Goal: Task Accomplishment & Management: Complete application form

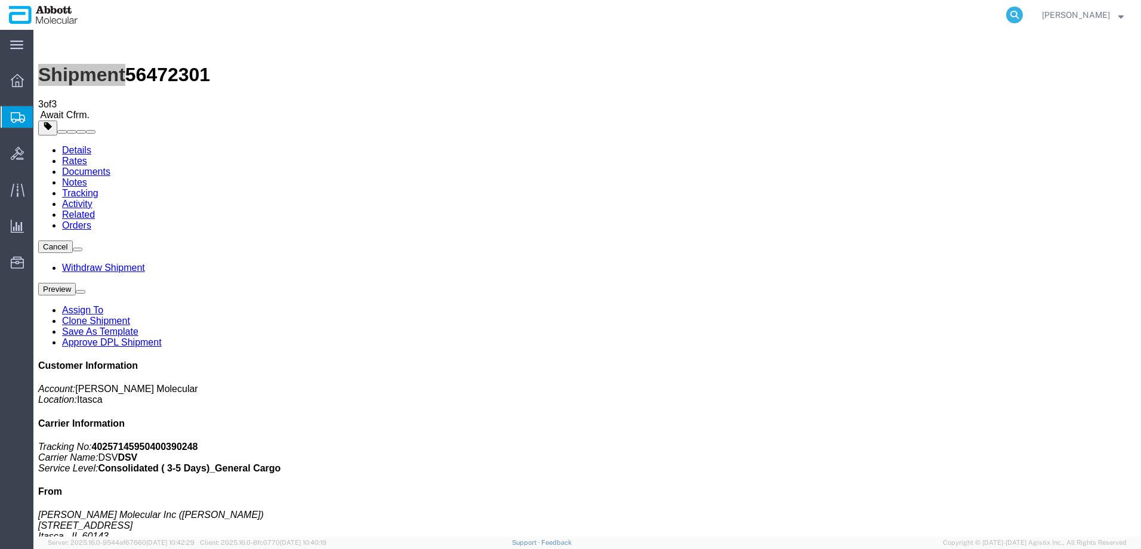
click at [1023, 13] on icon at bounding box center [1015, 15] width 17 height 17
click at [950, 14] on input "search" at bounding box center [825, 15] width 363 height 29
paste input "56412702"
type input "56412702"
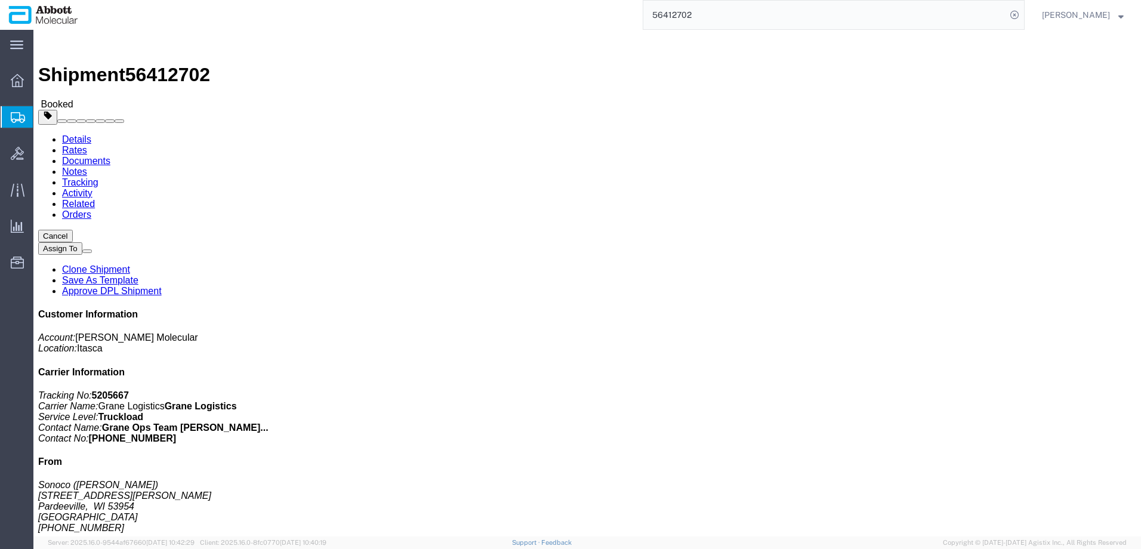
click link "Notes"
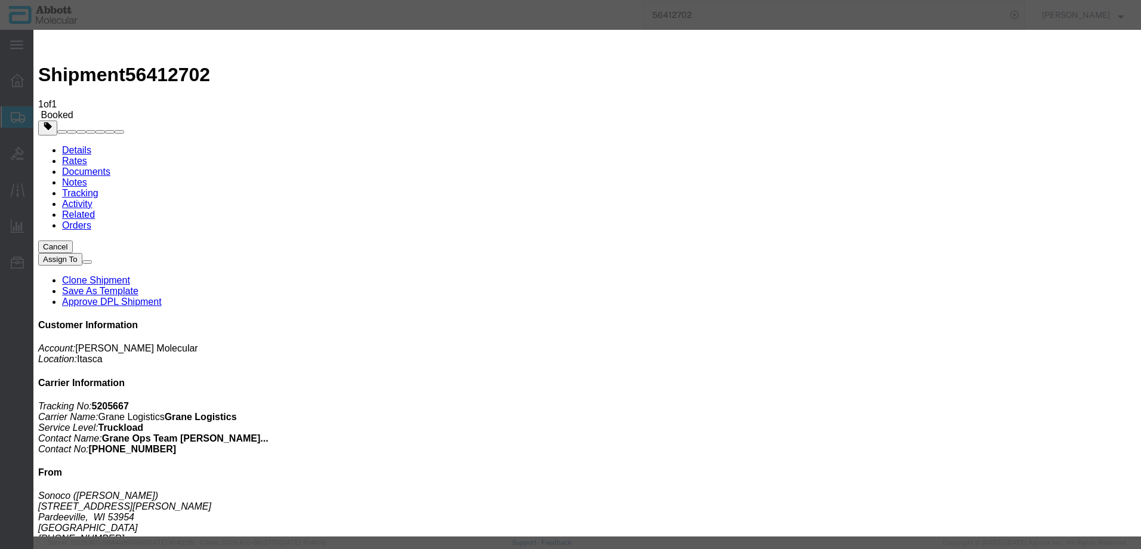
select select "DELIVERY_NOTES"
select select "PUBLIC"
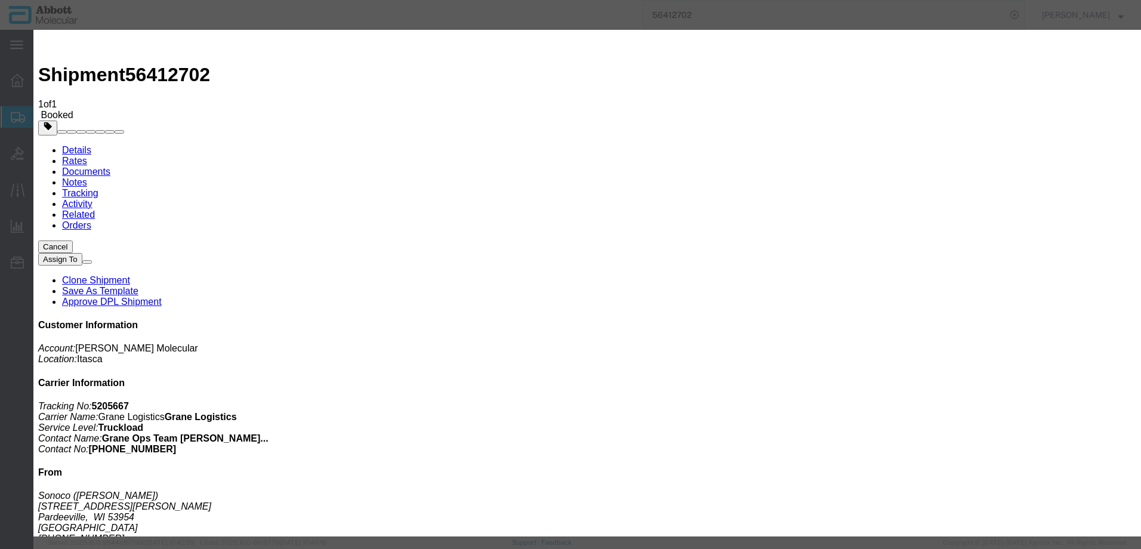
type textarea "Grane truck blew up a tire so could'nt get to Sonoco as per schedule on August …"
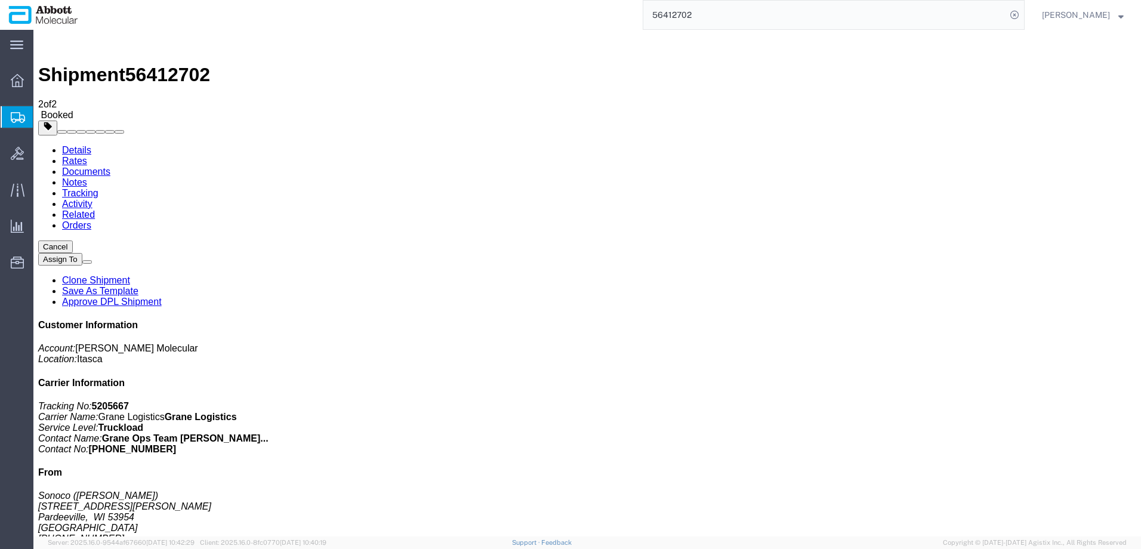
click at [153, 64] on span "56412702" at bounding box center [167, 74] width 85 height 21
copy span "56412702"
click at [1023, 13] on icon at bounding box center [1015, 15] width 17 height 17
click at [985, 12] on agx-global-search at bounding box center [834, 15] width 382 height 30
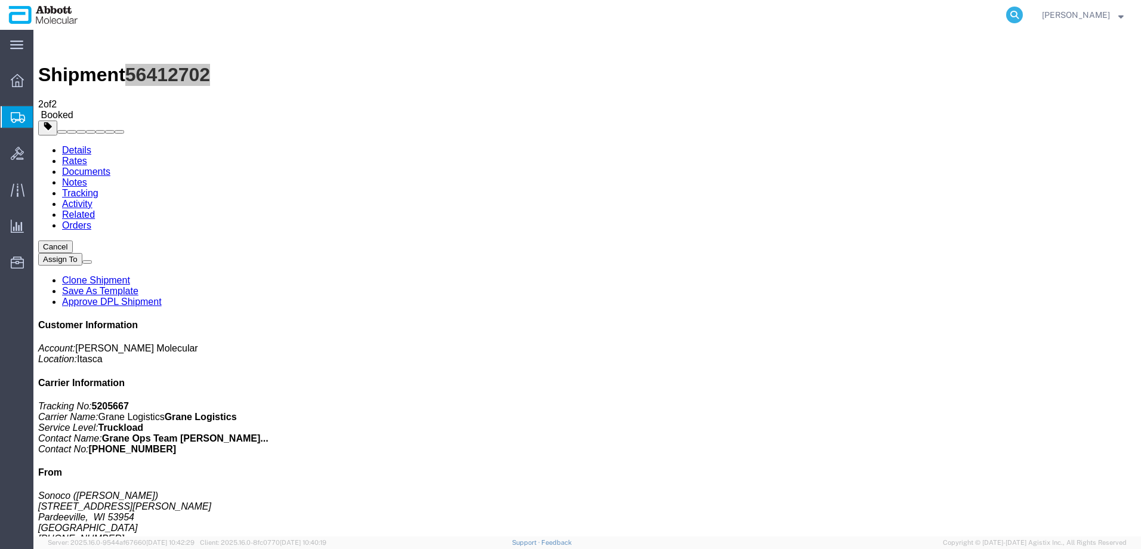
click at [1023, 16] on icon at bounding box center [1015, 15] width 17 height 17
paste input "439763071328"
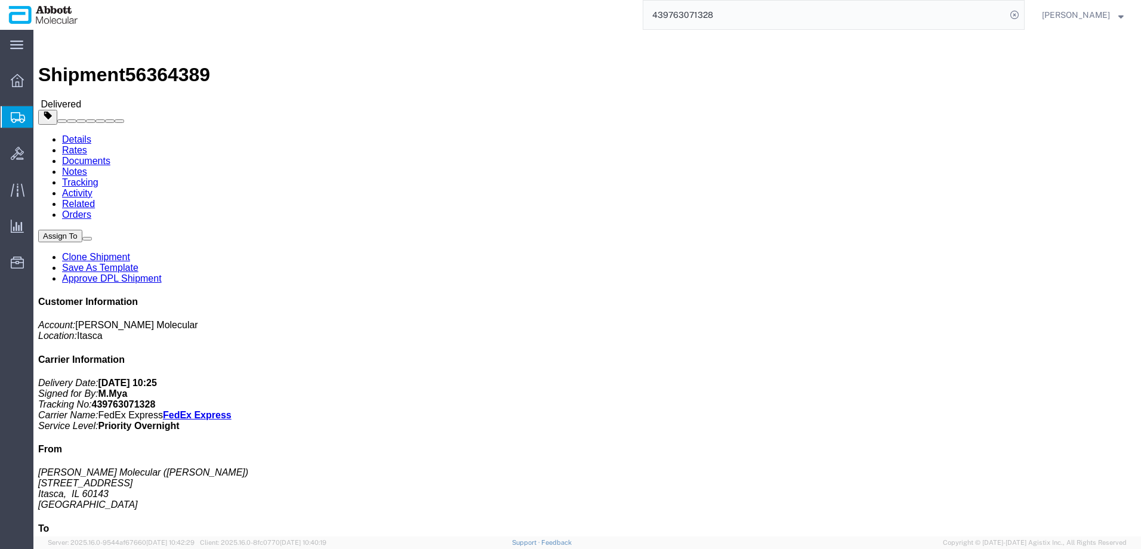
click b "529101864"
copy b "529101864"
drag, startPoint x: 759, startPoint y: 7, endPoint x: 753, endPoint y: 18, distance: 12.6
click at [759, 7] on input "439763071328" at bounding box center [825, 15] width 363 height 29
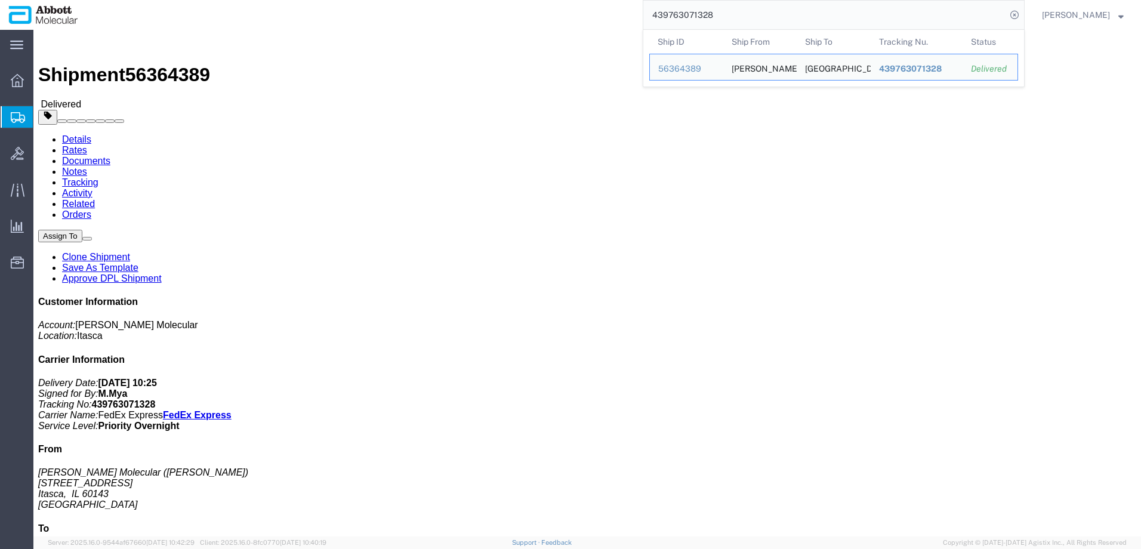
drag, startPoint x: 691, startPoint y: 19, endPoint x: 591, endPoint y: 21, distance: 99.7
click at [591, 21] on div "439763071328 Ship ID Ship From Ship To Tracking Nu. Status Ship ID 56364389 Shi…" at bounding box center [556, 15] width 938 height 30
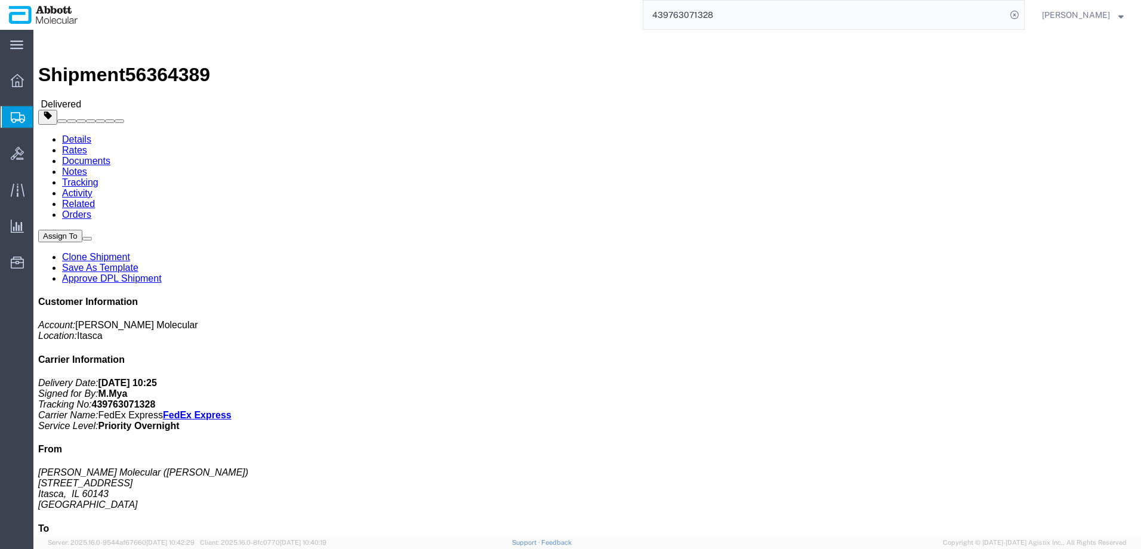
paste input "453"
type input "439763071453"
click b "529101865"
copy b "529101865"
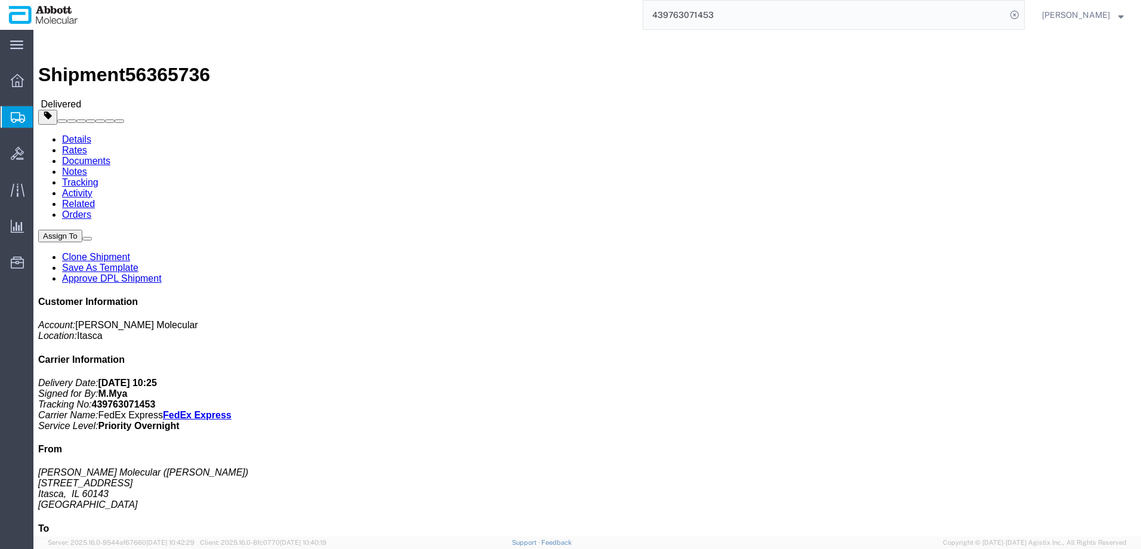
click b "529101865"
click at [1023, 14] on icon at bounding box center [1015, 15] width 17 height 17
click at [1023, 12] on icon at bounding box center [1015, 15] width 17 height 17
paste input "469177377603"
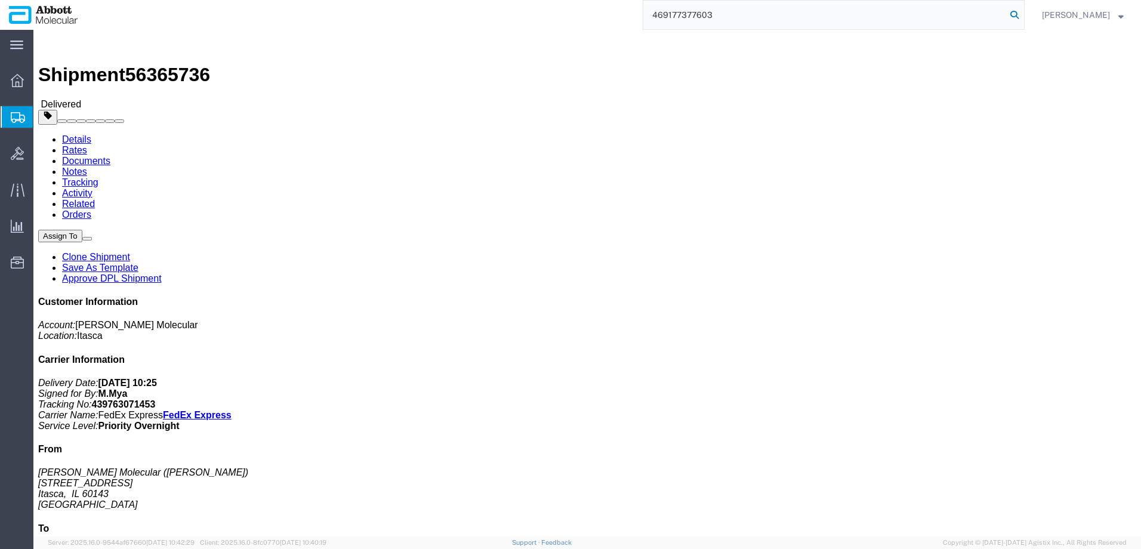
type input "469177377603"
click b "529163642"
copy b "529163642"
click div "Shipment Detail Ship From Abbott Molecular (Jason Licari) 1015 W Devon Ave Itas…"
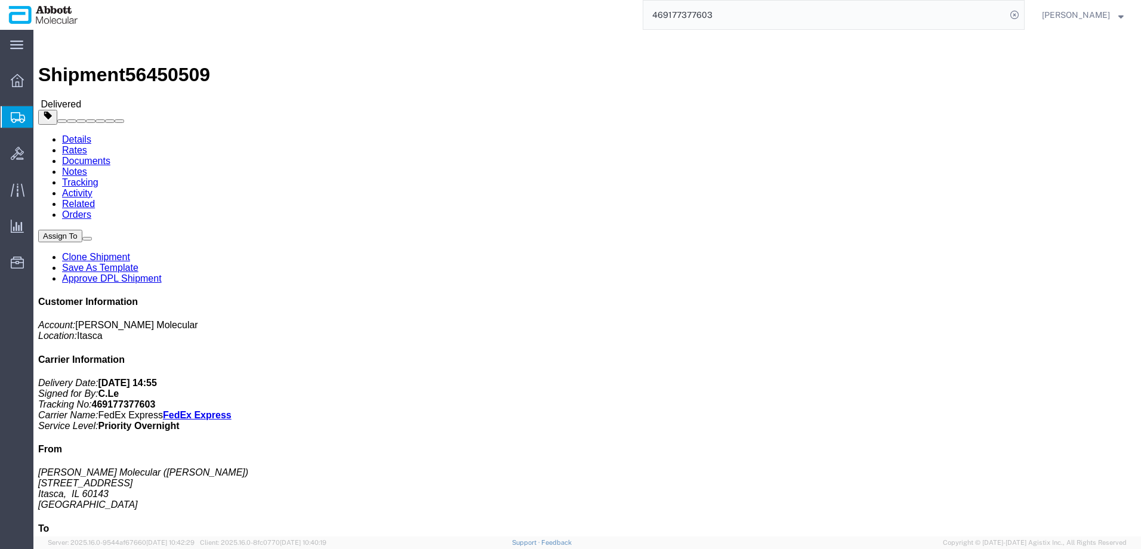
click at [0, 0] on span "Create from Template" at bounding box center [0, 0] width 0 height 0
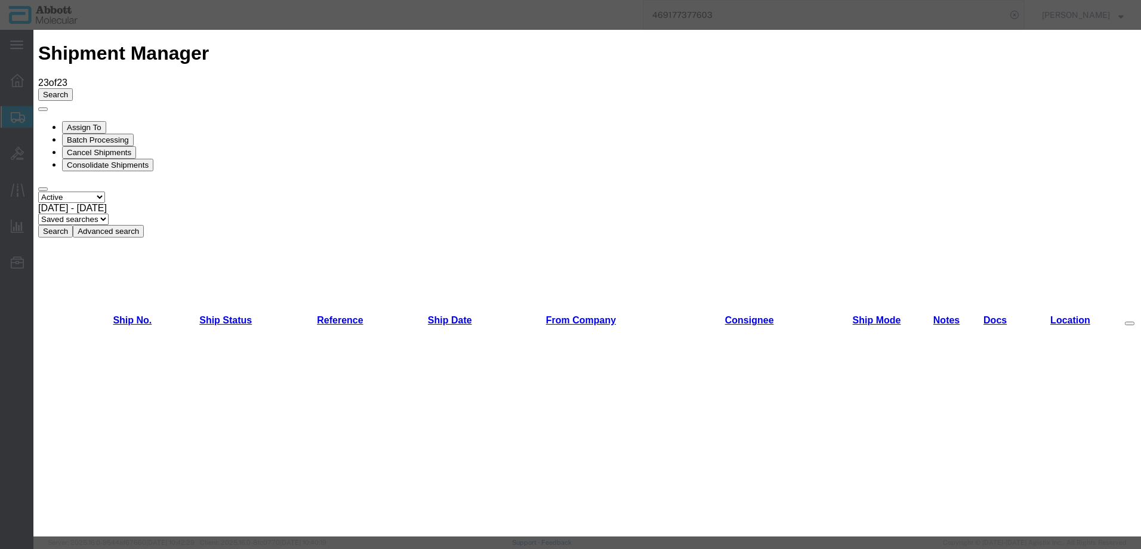
scroll to position [537, 0]
drag, startPoint x: 469, startPoint y: 278, endPoint x: 473, endPoint y: 274, distance: 6.3
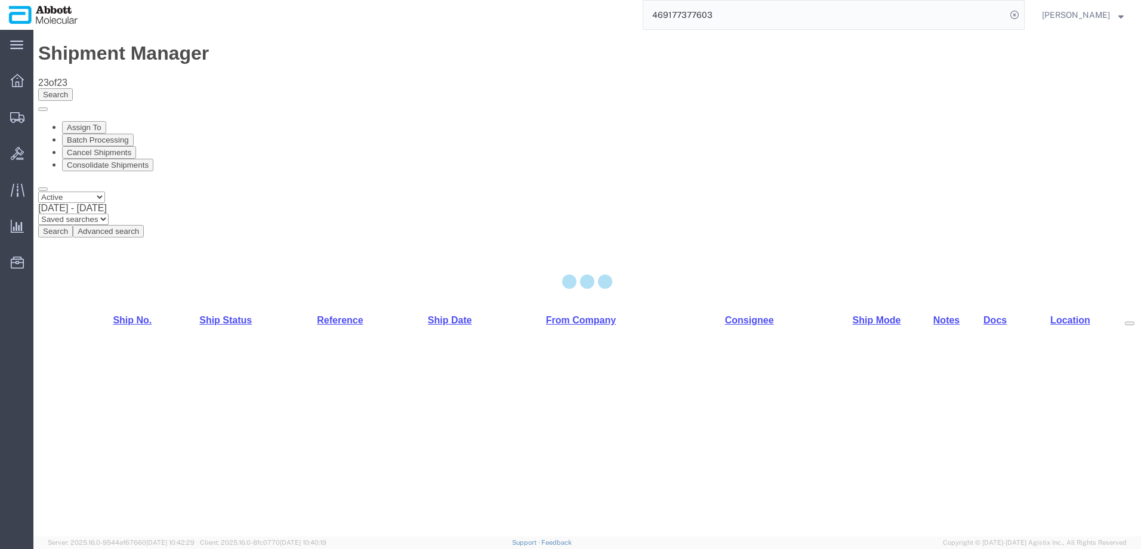
select select "48454"
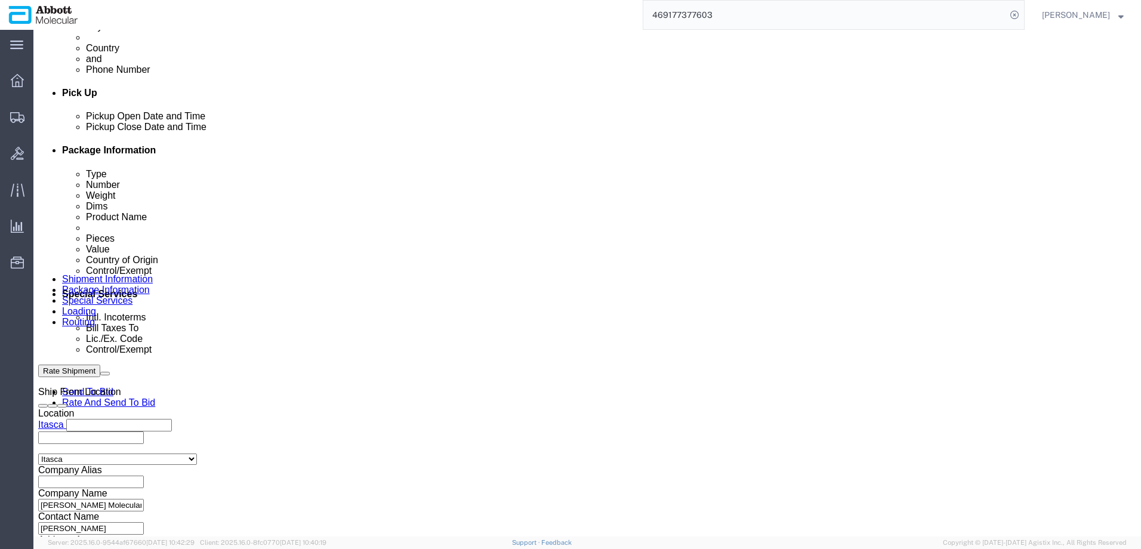
scroll to position [537, 0]
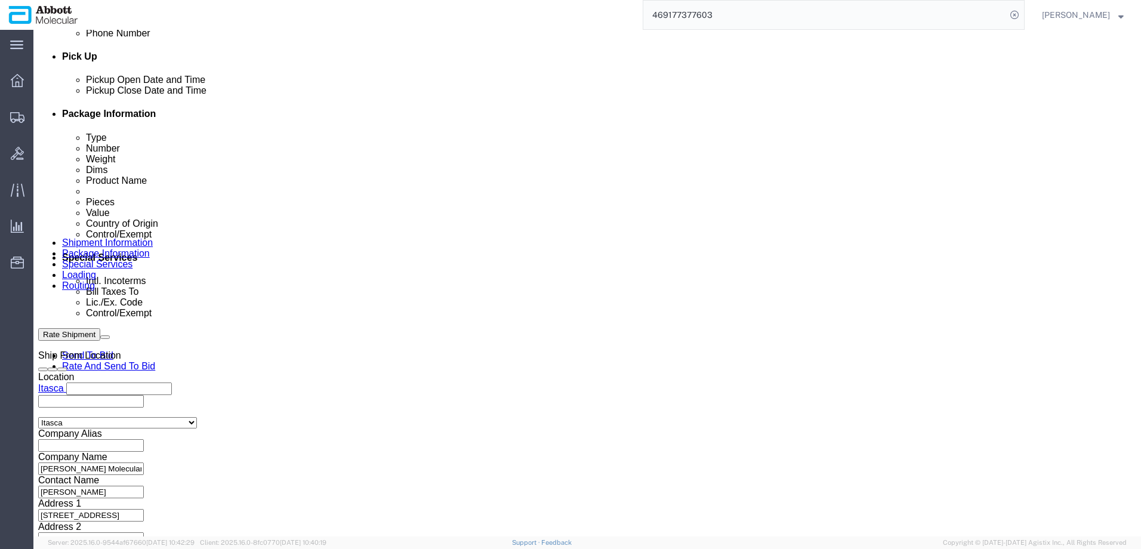
click input "text"
paste input "1 Crates, 1 Pallets Invoices: 917909373, 917909371, 917909372 Serial Numbers: 1…"
click input "1 Crates, 1 Pallets Invoices: 917909373, 917909371, 917909372 Serial Numbers: 1…"
drag, startPoint x: 181, startPoint y: 384, endPoint x: 204, endPoint y: 381, distance: 22.3
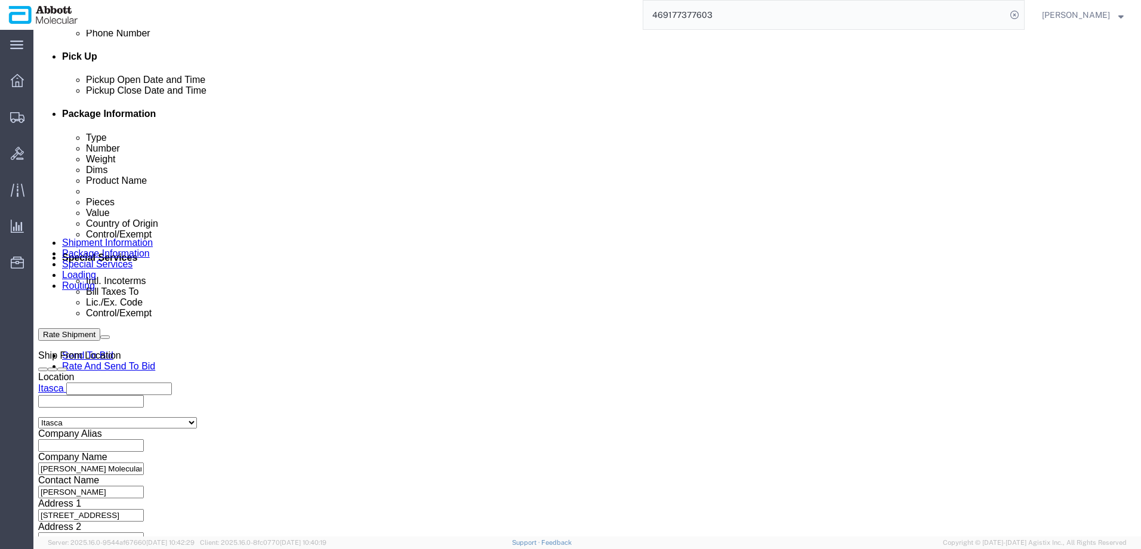
click input "917909373, 917909371, 917909372 Serial Numbers: 145, 1298"
type input "917909371"
select select "INVOICE"
paste input "917909371"
type input "917909372"
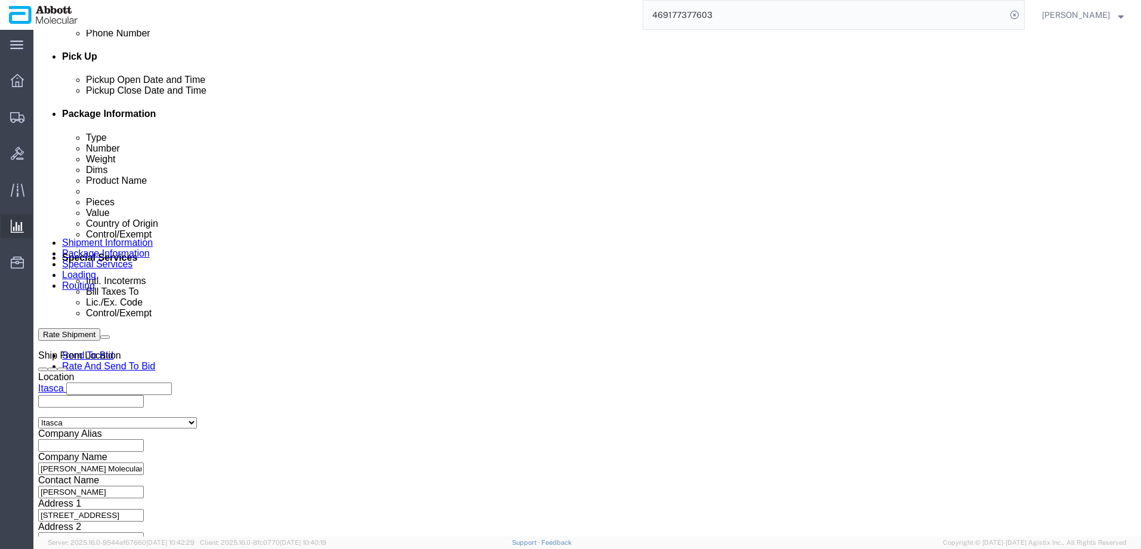
select select "INVOICE"
paste input "917909371"
type input "917909373"
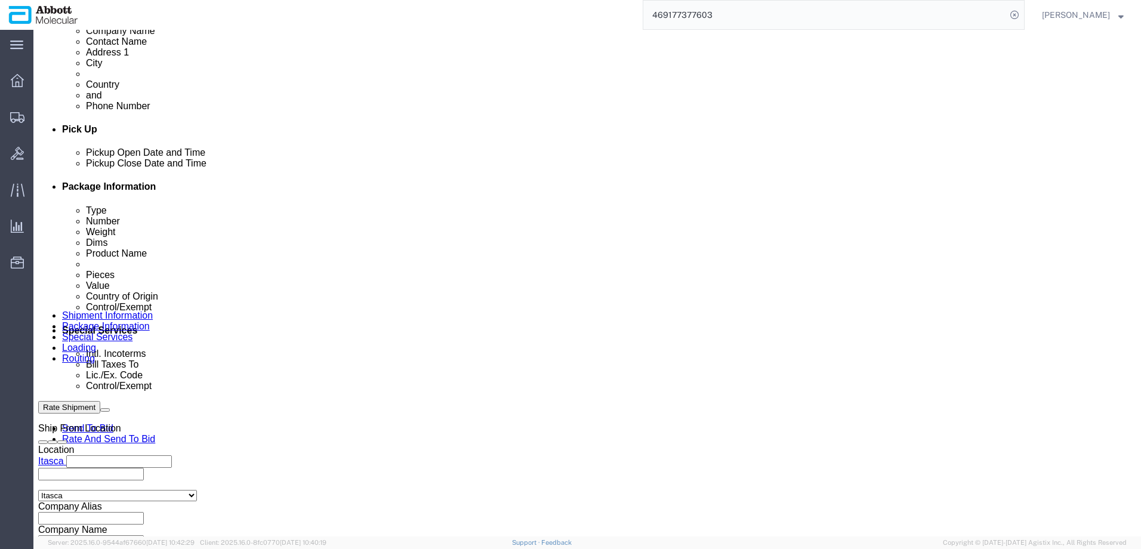
scroll to position [748, 0]
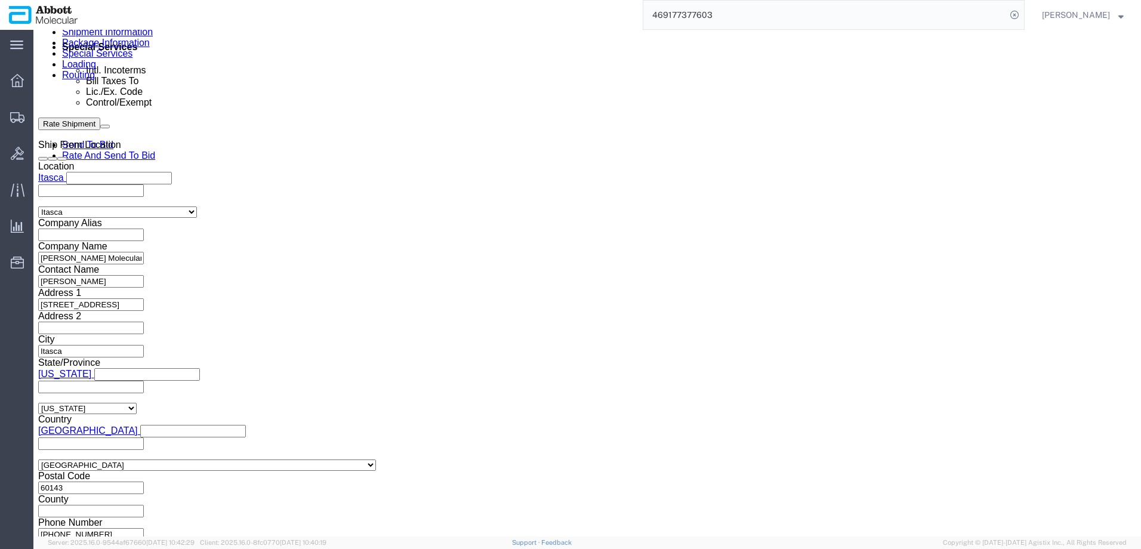
click div "Previous Continue"
click button "Continue"
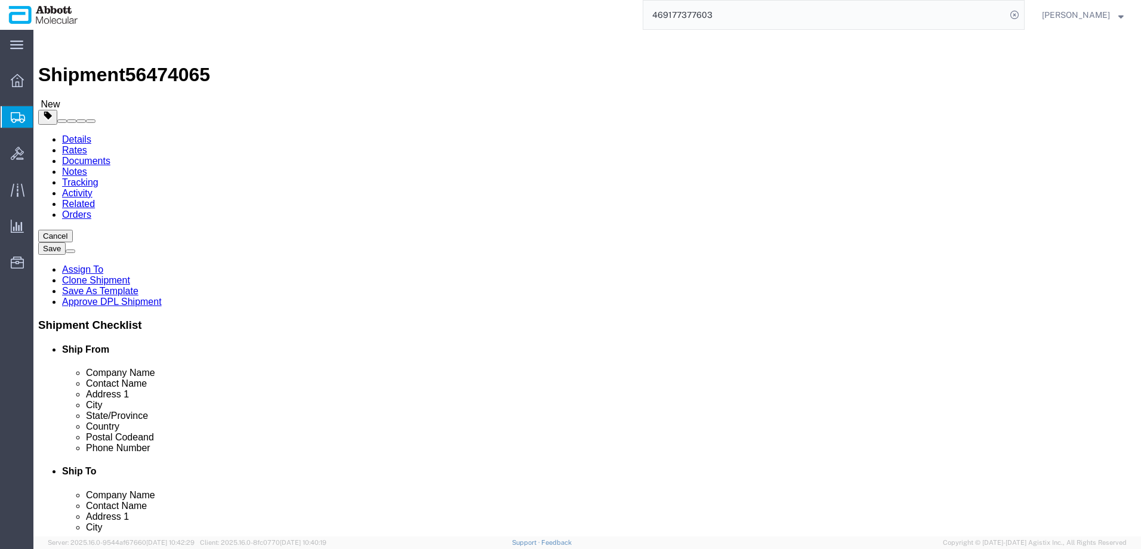
click select "Select Box (B) Box (C) Box (D) Cardboard Box(es) Crate (Instrument) Crate(s) En…"
select select "CRIN"
click select "Select Box (B) Box (C) Box (D) Cardboard Box(es) Crate (Instrument) Crate(s) En…"
type input "120.00"
type input "51.00"
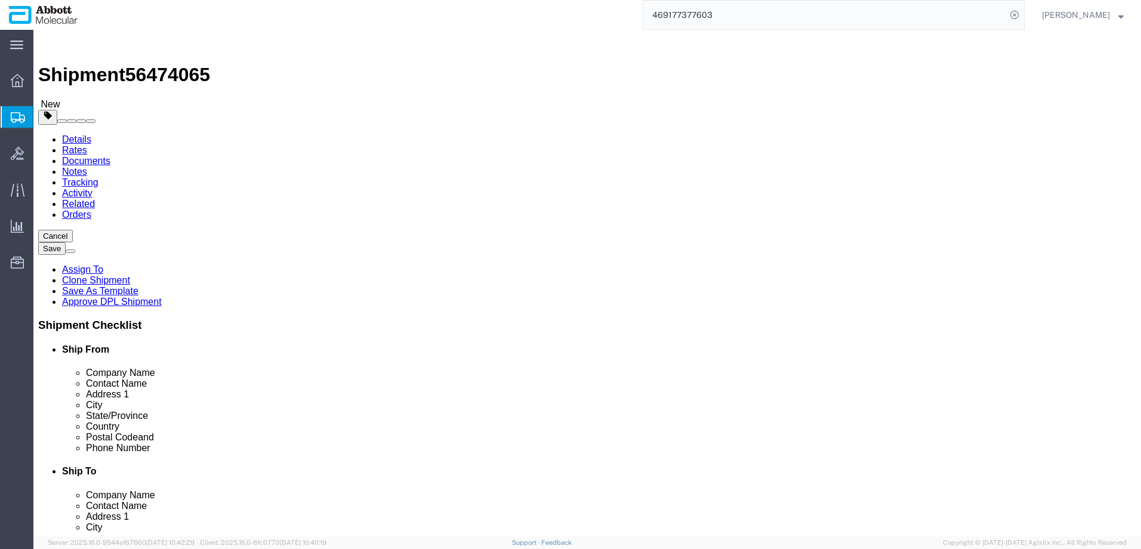
type input "89.00"
drag, startPoint x: 98, startPoint y: 263, endPoint x: 36, endPoint y: 258, distance: 61.7
click div "Package Type Select Box (B) Box (C) Box (D) Cardboard Box(es) Crate (Instrument…"
type input "1390"
click input "checkbox"
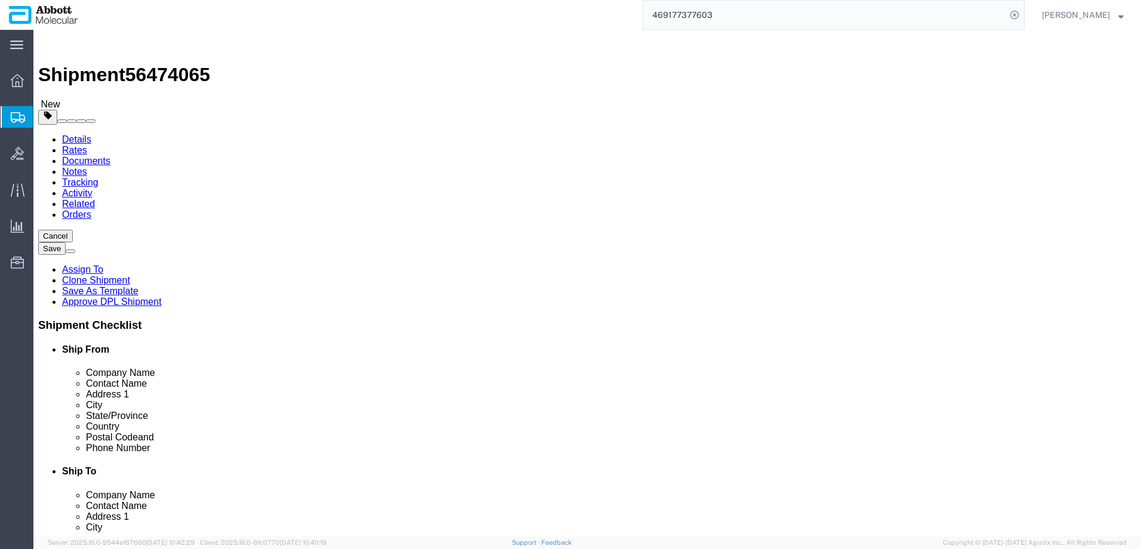
checkbox input "true"
type input "AMBIENT"
click link "Add Package"
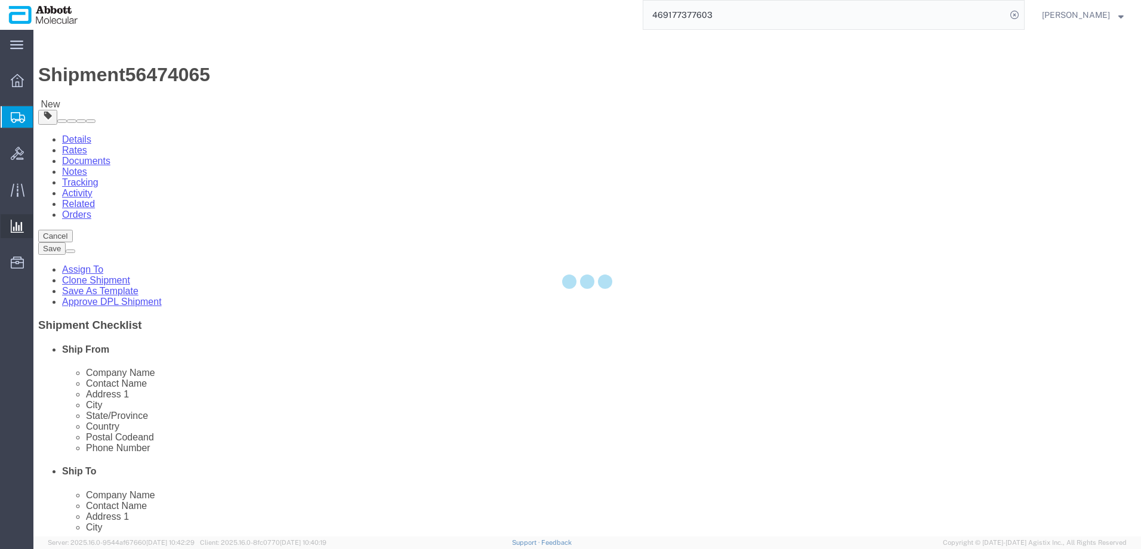
select select "CRIN"
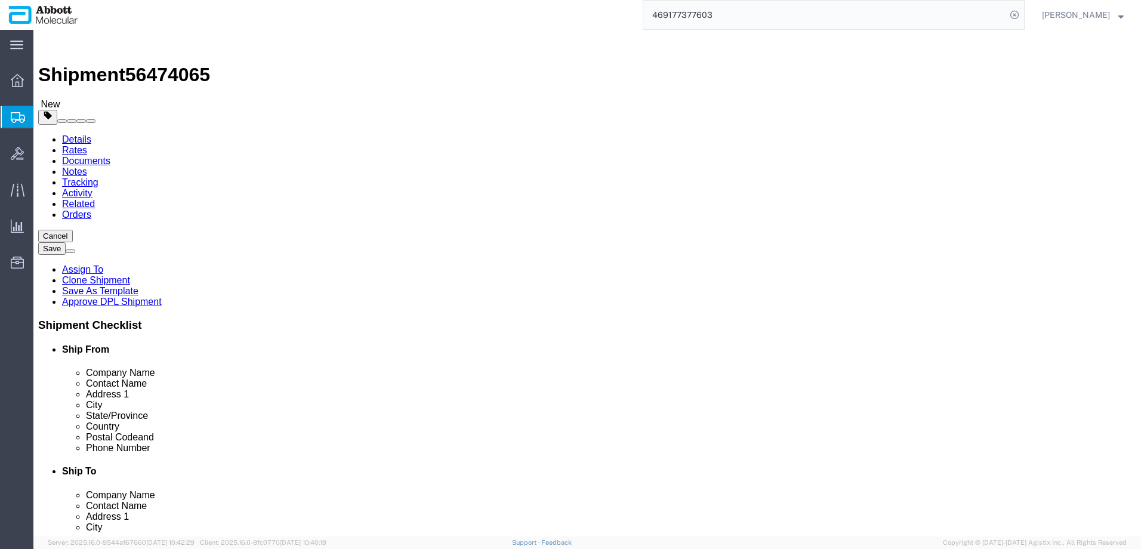
drag, startPoint x: 837, startPoint y: 206, endPoint x: 810, endPoint y: 214, distance: 28.0
click select "Select Box (B) Box (C) Box (D) Cardboard Box(es) Crate (Instrument) Crate(s) En…"
select select "PCO"
click select "Select Box (B) Box (C) Box (D) Cardboard Box(es) Crate (Instrument) Crate(s) En…"
type input "58.00"
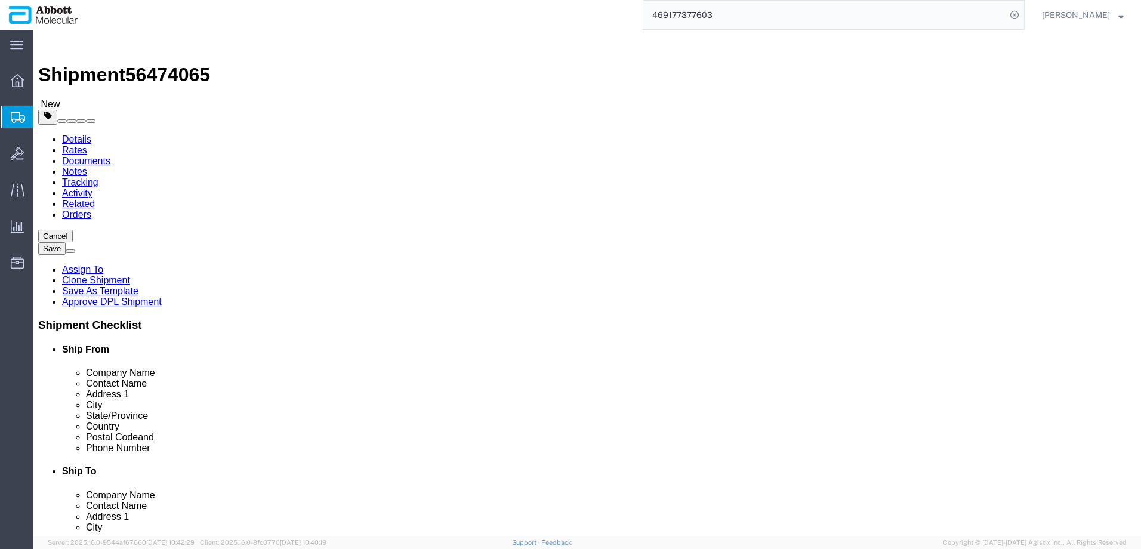
type input "42.00"
type input "44.00"
drag, startPoint x: 629, startPoint y: 278, endPoint x: 530, endPoint y: 279, distance: 99.1
click div "Weight Total weight of packages in pounds or kilograms 0.00 Select kgs lbs Ship…"
type input "80"
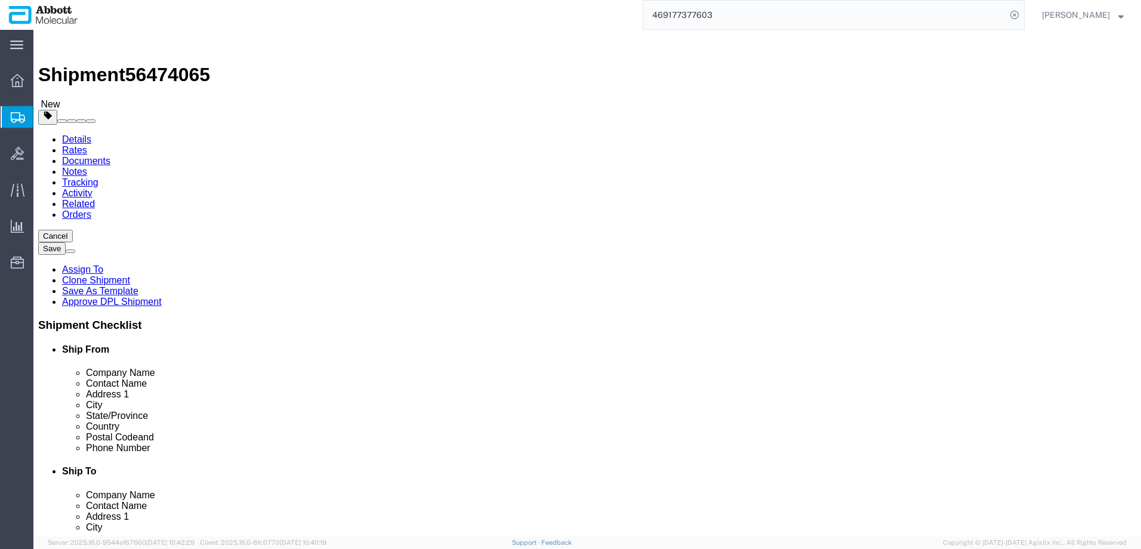
click input "checkbox"
checkbox input "true"
type input "AMBIENT"
click link "Add Package"
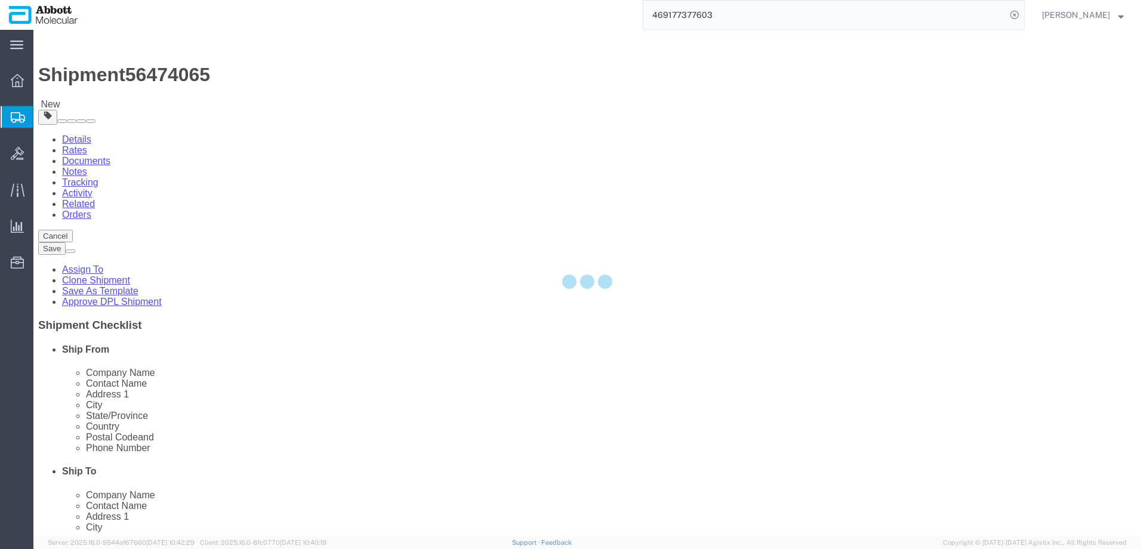
select select "CRIN"
select select "PCO"
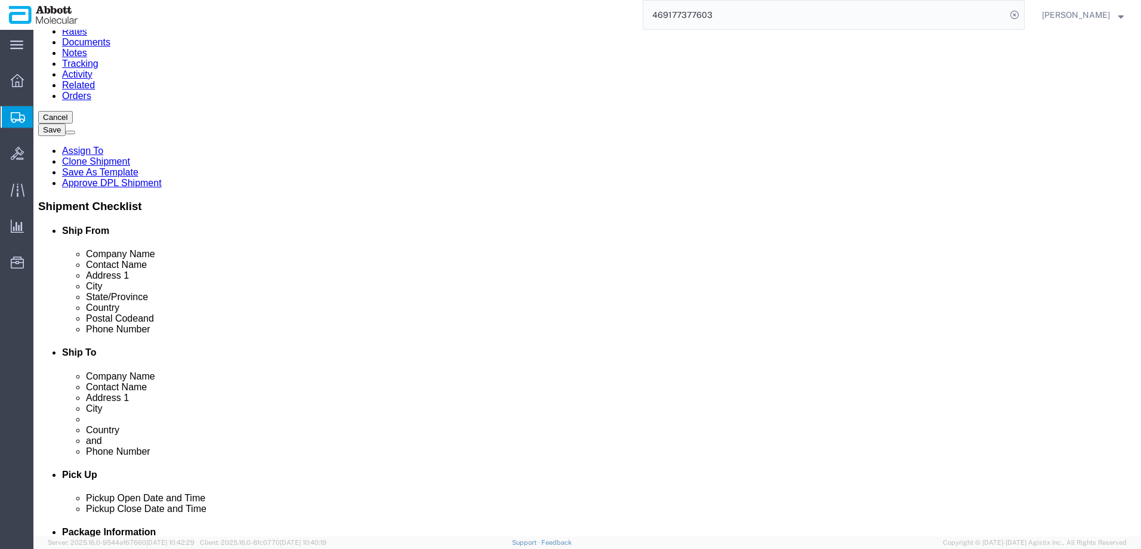
scroll to position [119, 0]
click select "Select Box (B) Box (C) Box (D) Cardboard Box(es) Crate (Instrument) Crate(s) En…"
select select "PLSH"
click select "Select Box (B) Box (C) Box (D) Cardboard Box(es) Crate (Instrument) Crate(s) En…"
type input "58.00"
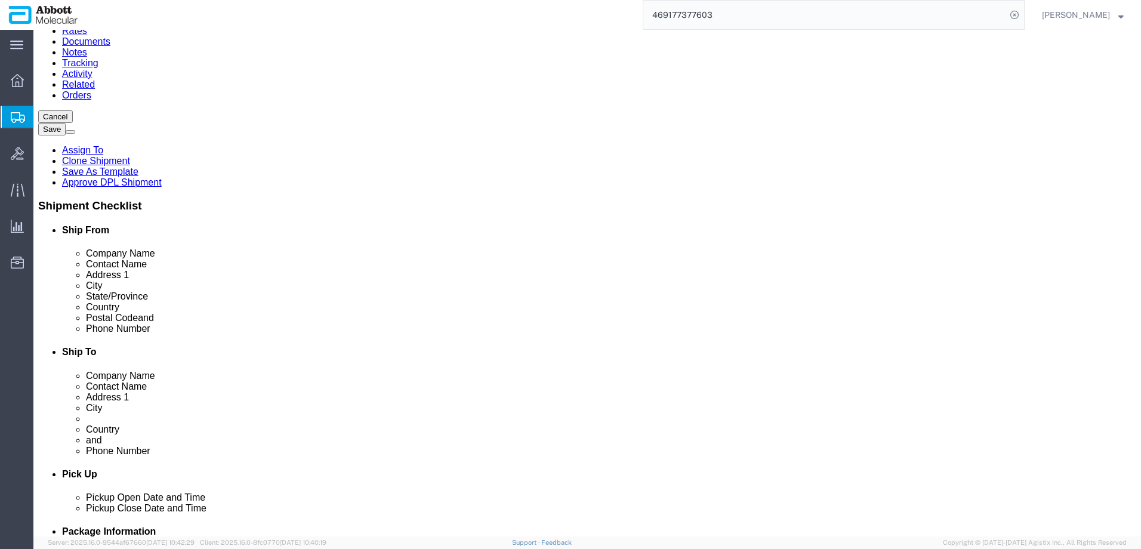
type input "52.00"
type input "54.00"
click select "Select Box (B) Box (C) Box (D) Cardboard Box(es) Crate (Instrument) Crate(s) En…"
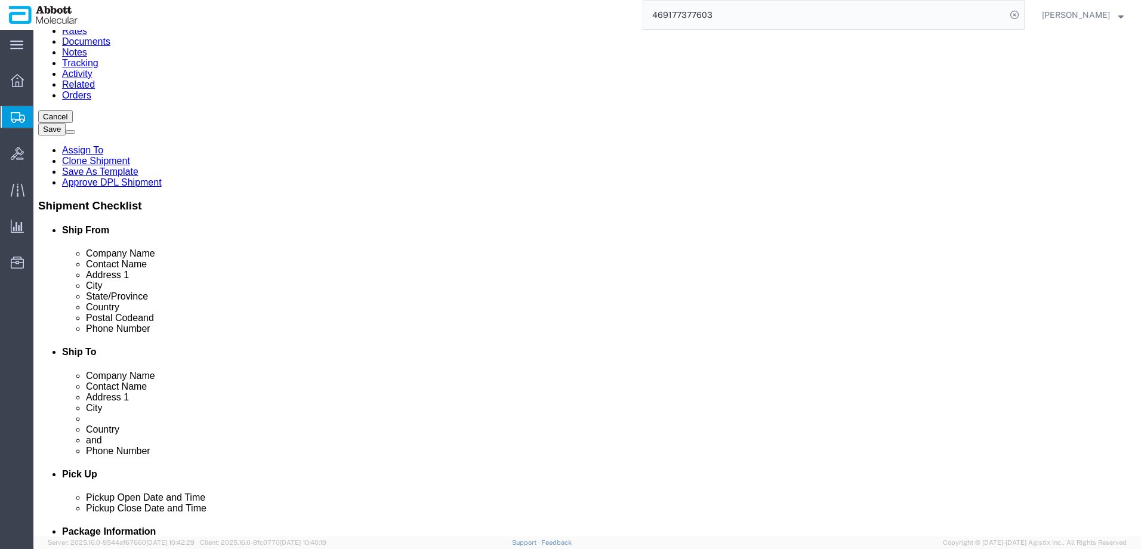
select select "PSNS"
click select "Select Box (B) Box (C) Box (D) Cardboard Box(es) Crate (Instrument) Crate(s) En…"
drag, startPoint x: 187, startPoint y: 404, endPoint x: 133, endPoint y: 407, distance: 55.0
click div "Dimensions Length 58.00 x Width 52.00 x Height 54.00 Select cm ft in"
type input "64"
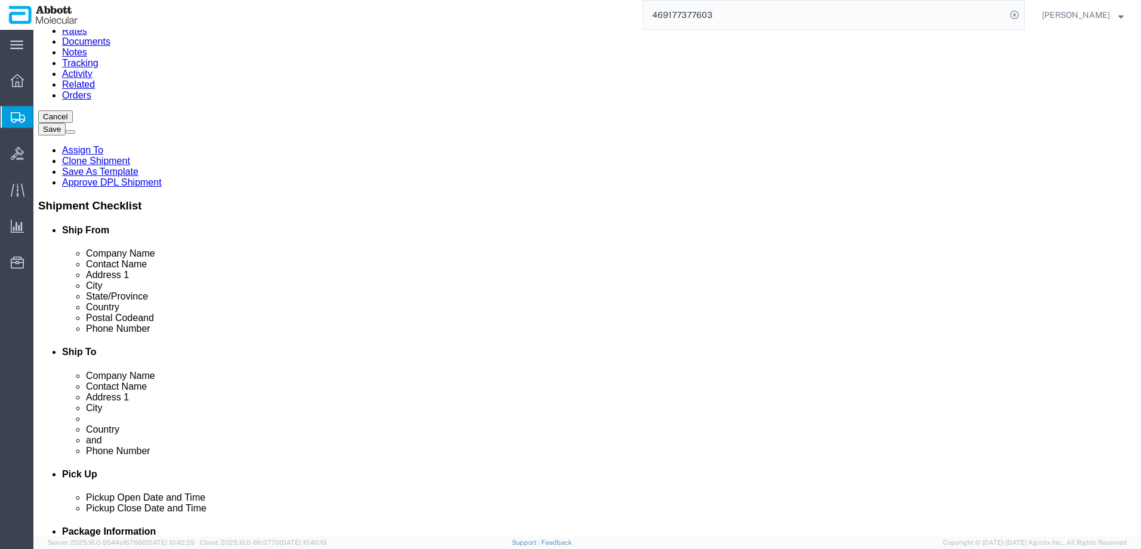
type input "42"
type input "59"
type input "288"
click input "checkbox"
checkbox input "true"
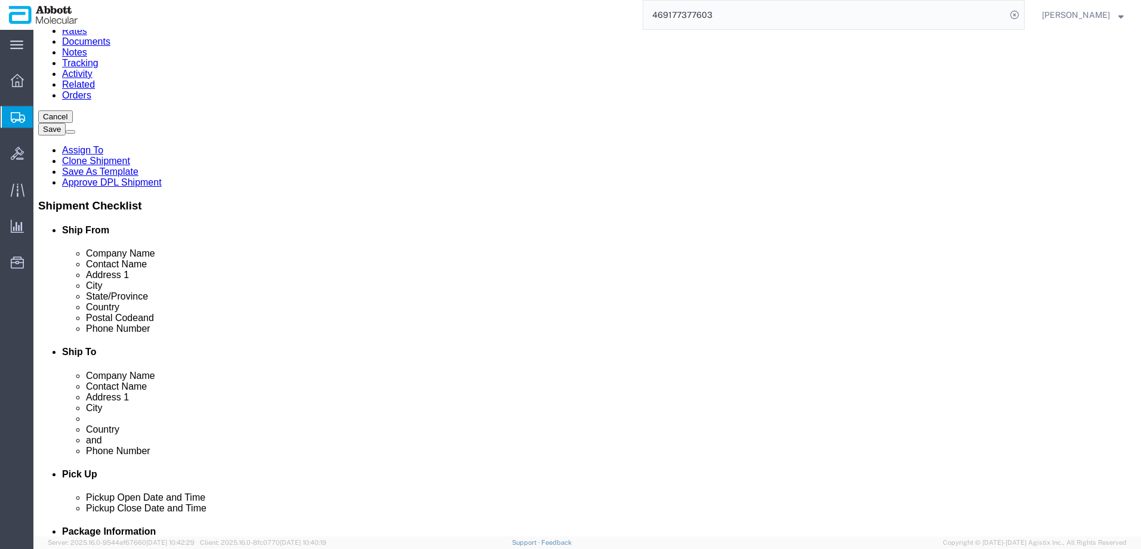
drag, startPoint x: 196, startPoint y: 453, endPoint x: 191, endPoint y: 459, distance: 7.6
type input "AMBIENT"
click div "1 x Crate (Instrument) Package Type Select Box (B) Box (C) Box (D) Cardboard Bo…"
click link "Add Content"
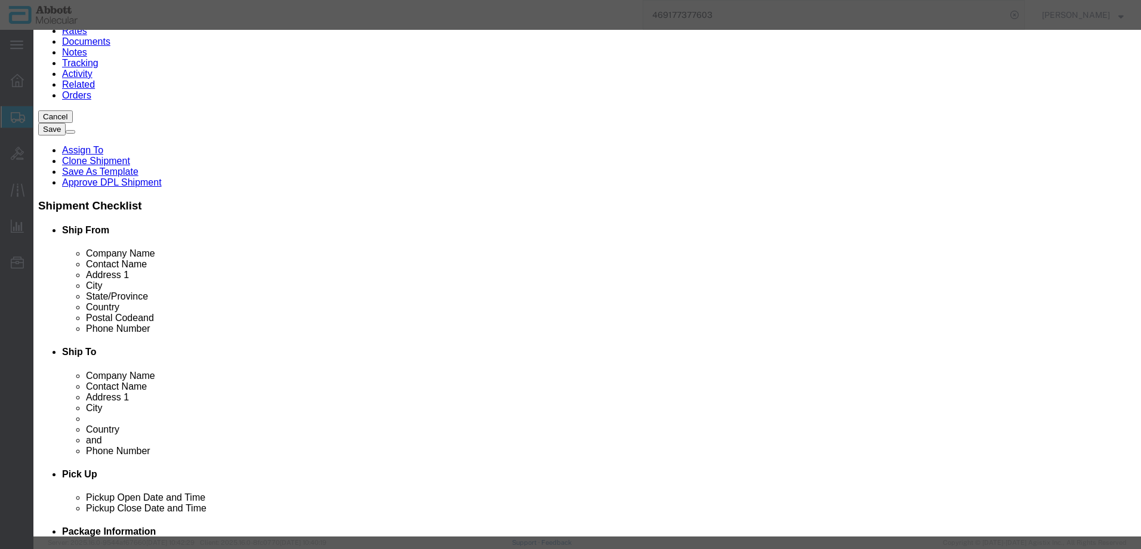
click button "Close"
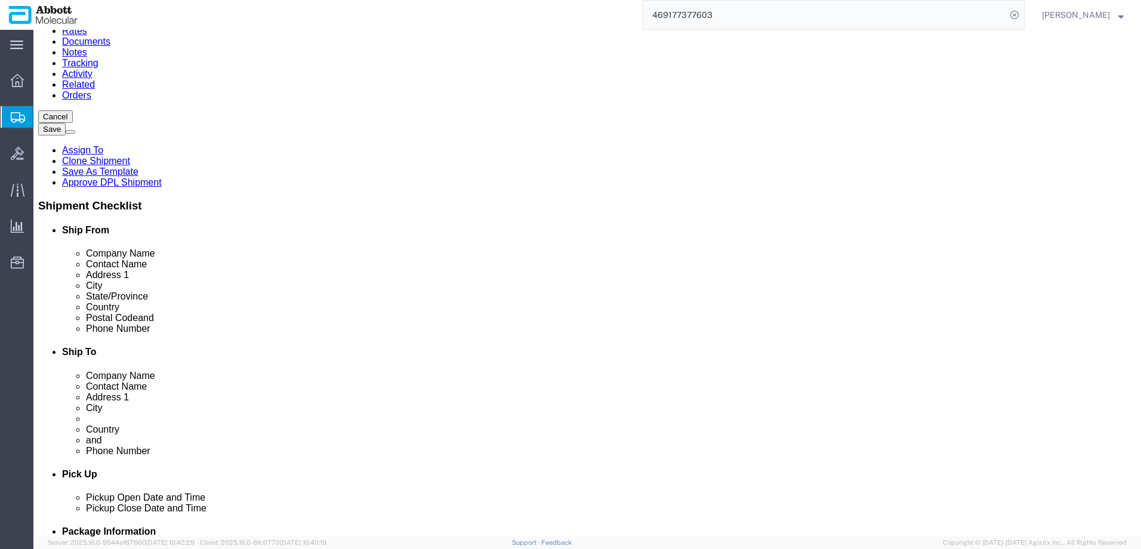
click link "Add Content"
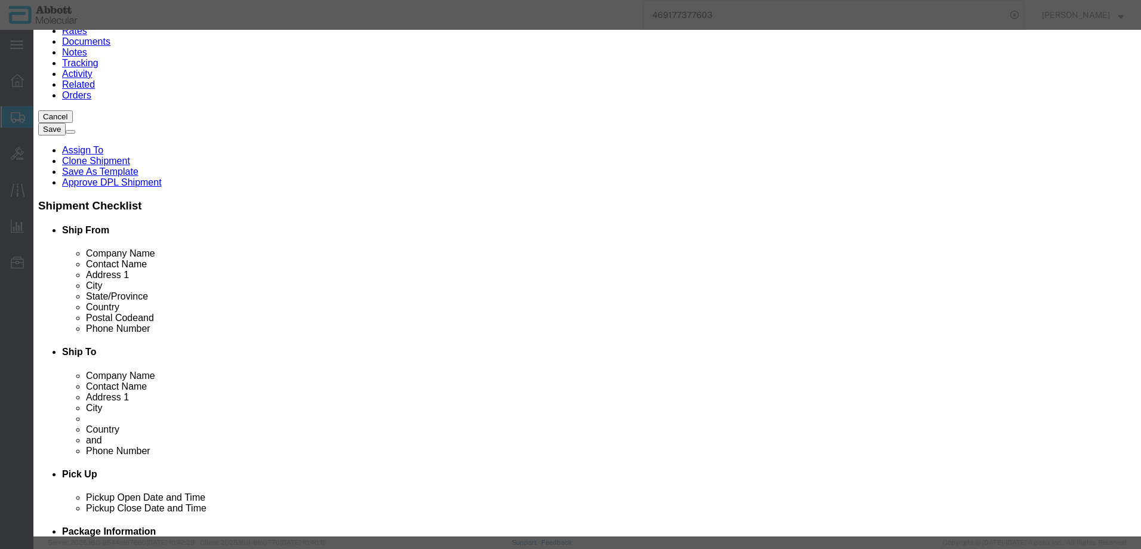
click input "text"
type input "08n5302"
click td "Model: 08N5302"
select select
checkbox input "false"
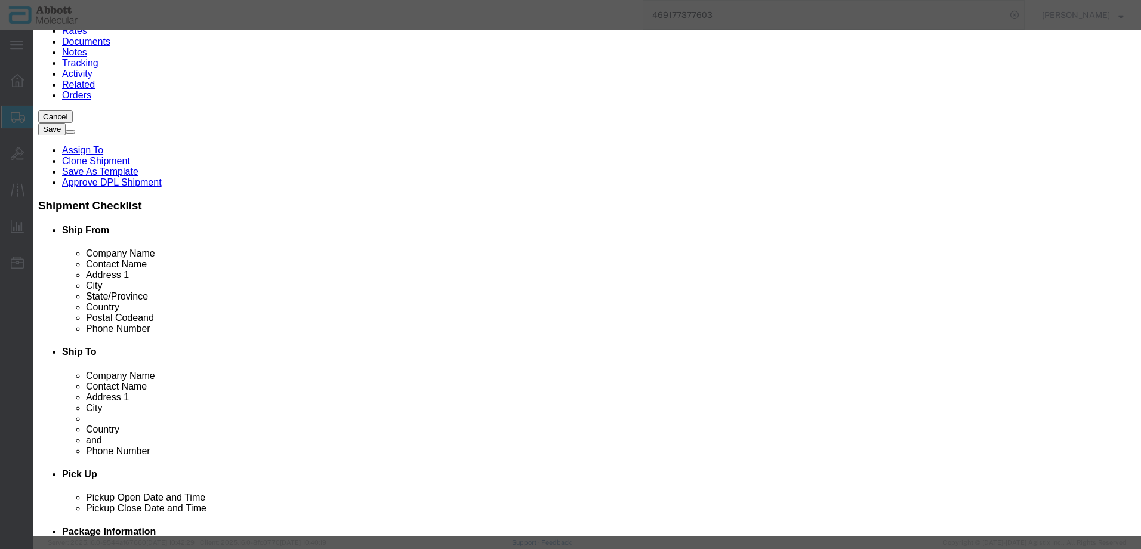
select select "US"
type input "AMBIENT"
type input "9027504015"
select select "BIS"
checkbox input "false"
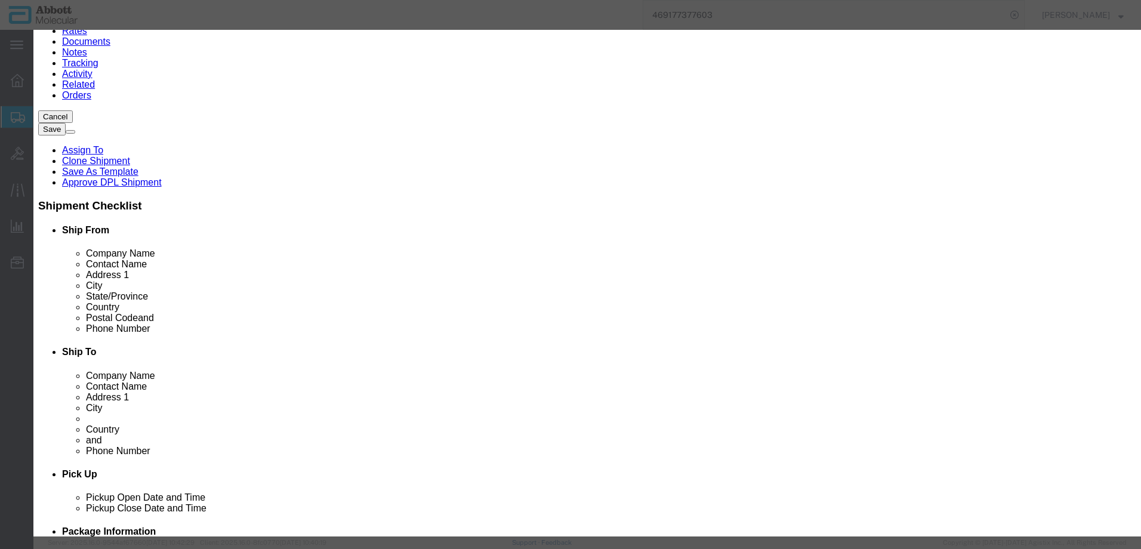
checkbox input "false"
type input "08N5302"
type textarea "Alinity m System"
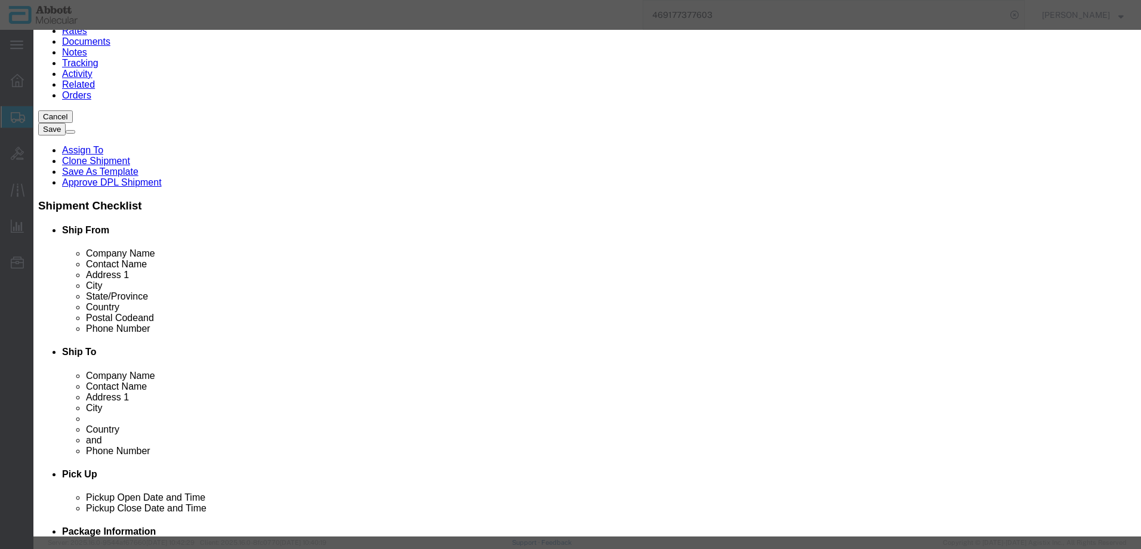
type input "08N5302"
select select "NLR"
type input "1"
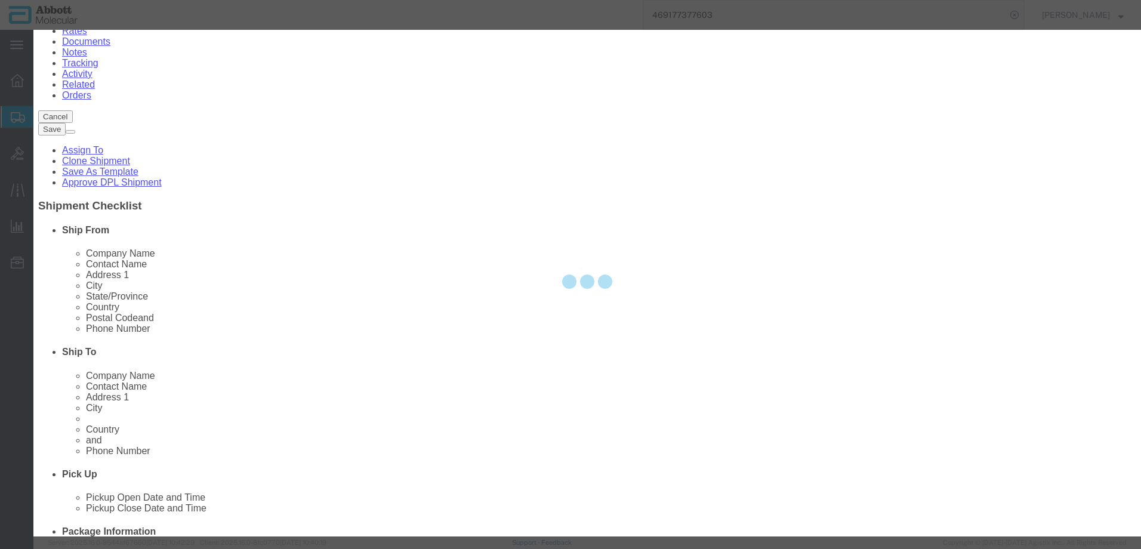
type input "1"
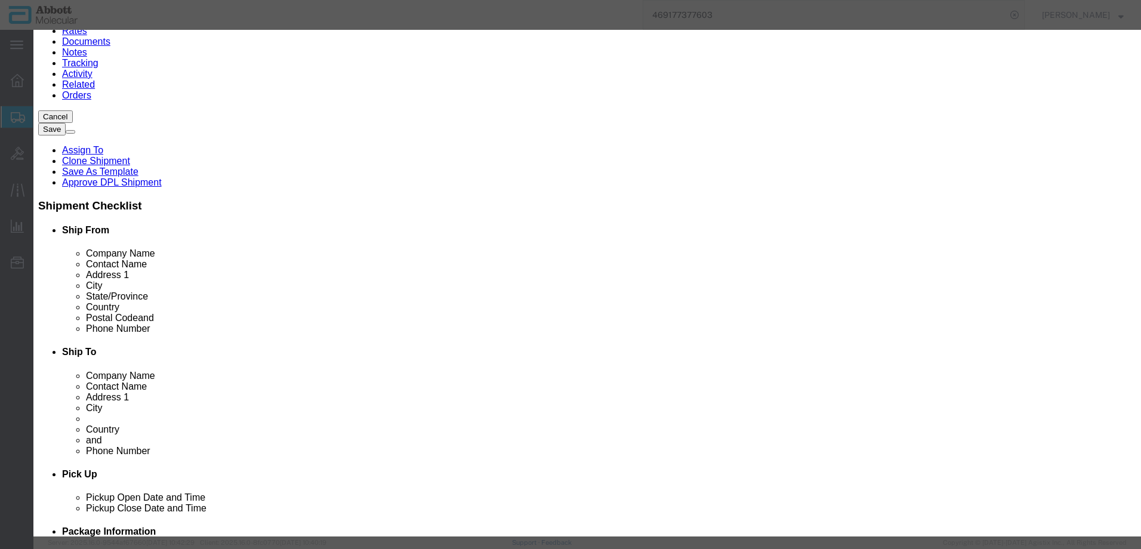
select select "70"
click label "GL Reference"
click select "Select Account Type Activity ID Airline Appointment Number ASN Batch Number Bil…"
select select "SERLNUM"
click select "Select Account Type Activity ID Airline Appointment Number ASN Batch Number Bil…"
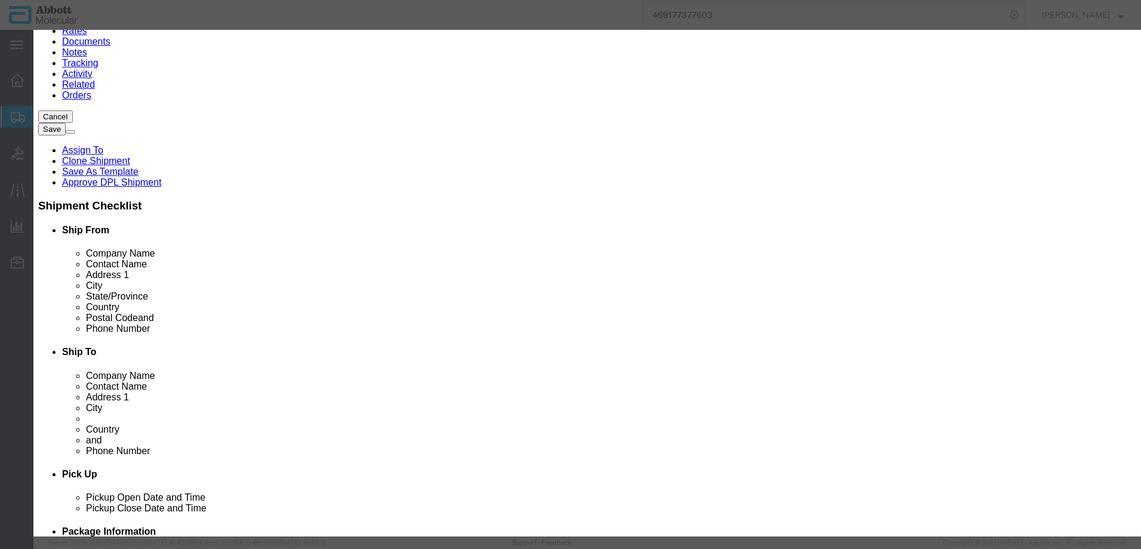
click input "text"
type input "1298"
click button "Save & Close"
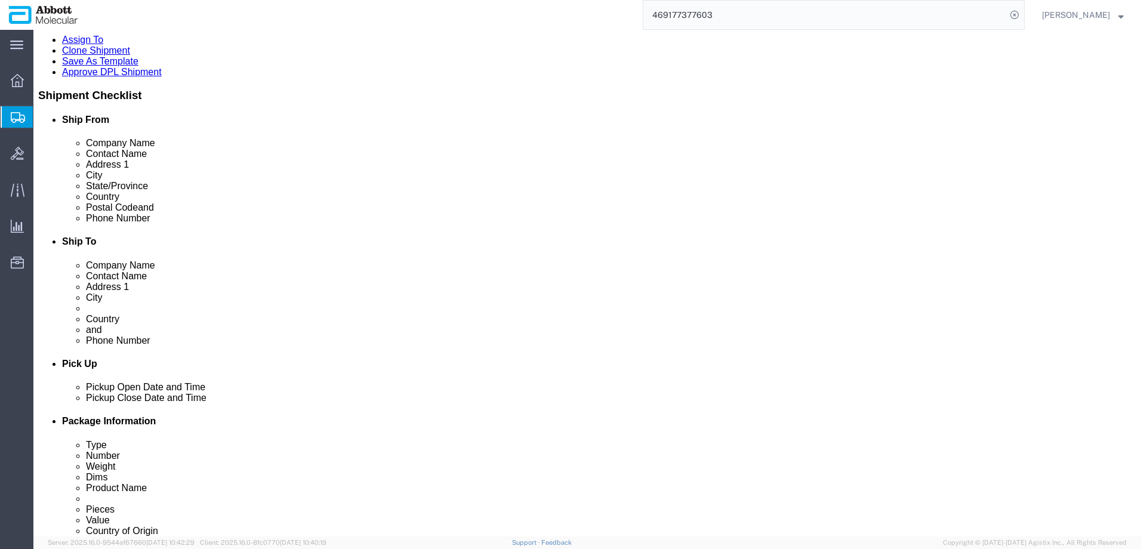
scroll to position [239, 0]
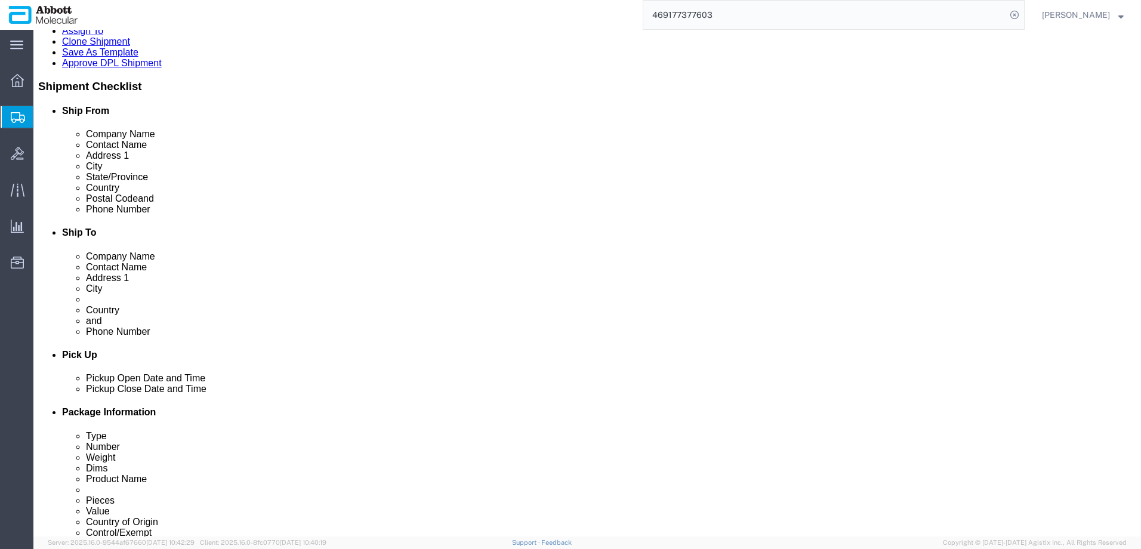
click link "Add Content"
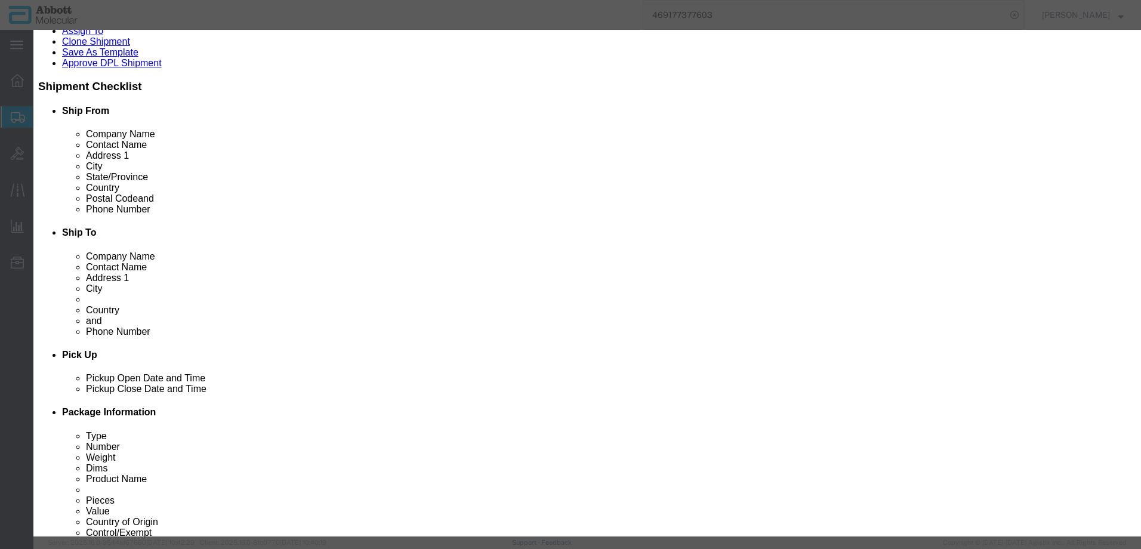
click input "text"
type input "09N6501"
click div "Name: 09N6501 Sku: 09N6501 Model: 09N6501 Description: Alinity mp"
select select
checkbox input "false"
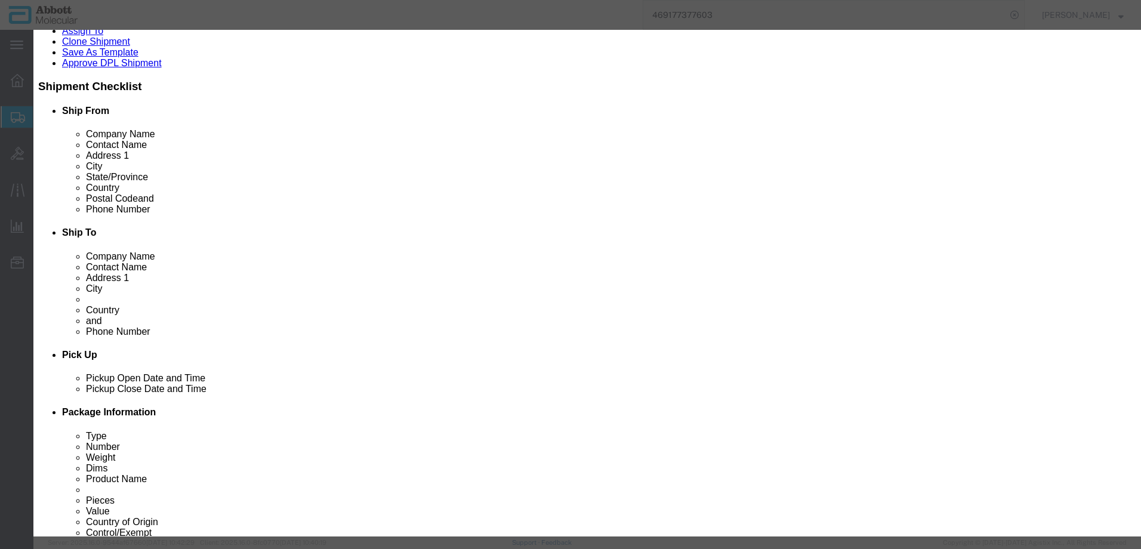
select select "US"
type input "AMBIENT"
type input "8479899599"
select select "BIS"
checkbox input "false"
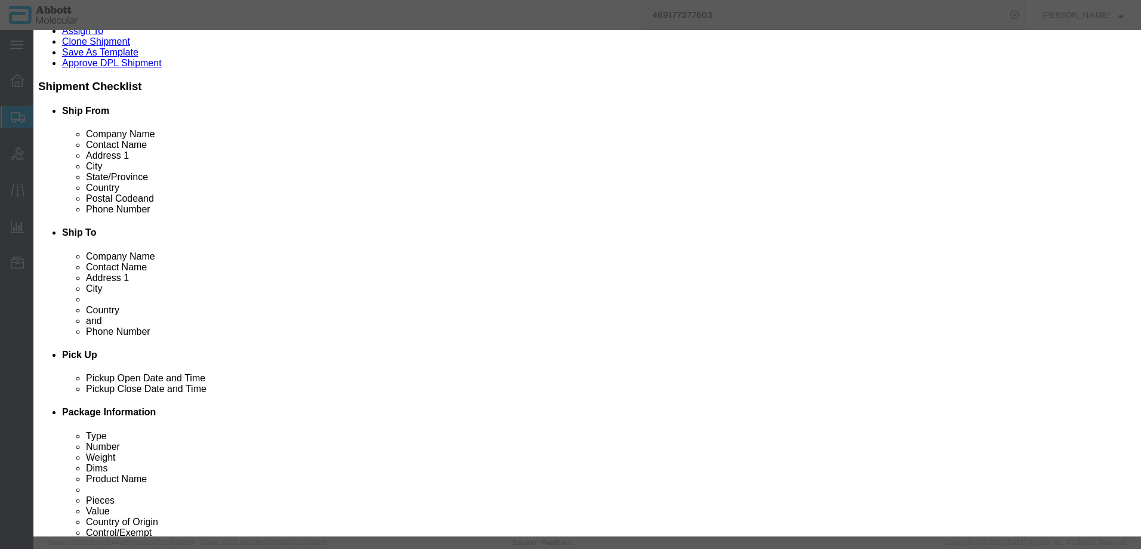
checkbox input "false"
type input "09N6501"
type textarea "Alinity mp"
type input "09N6501"
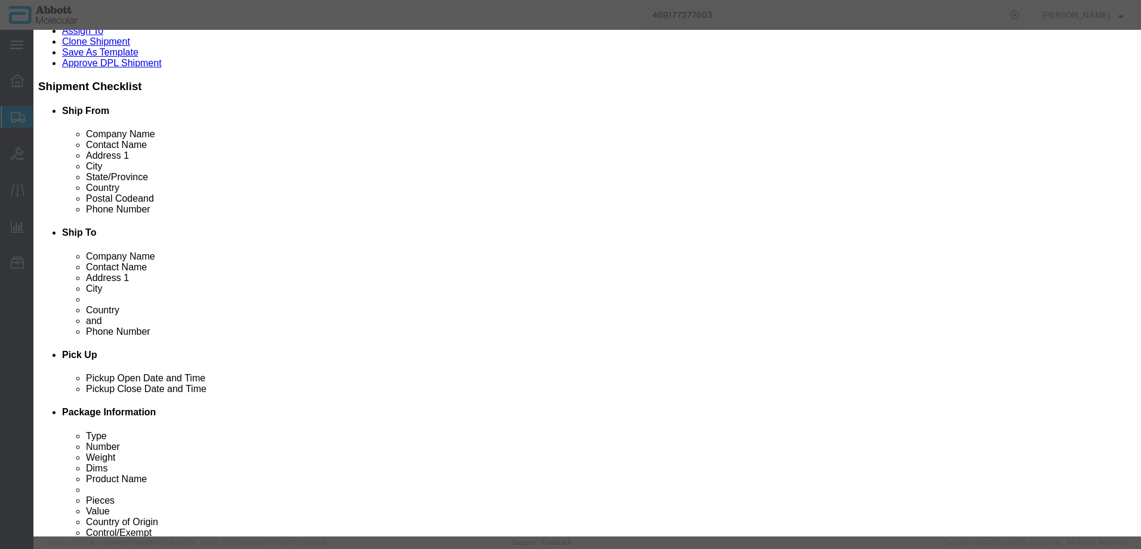
select select "NLR"
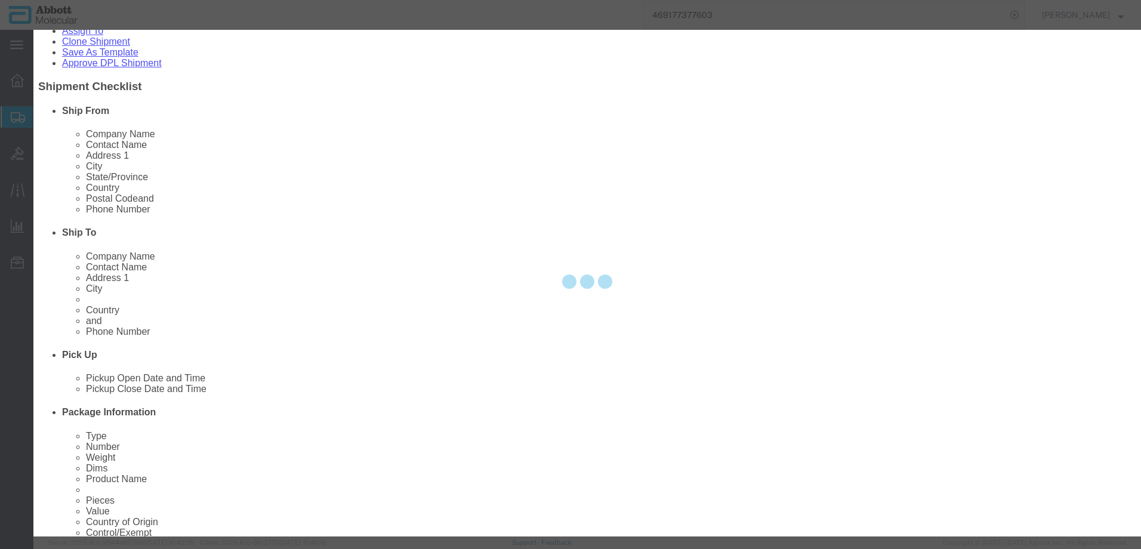
type input "1"
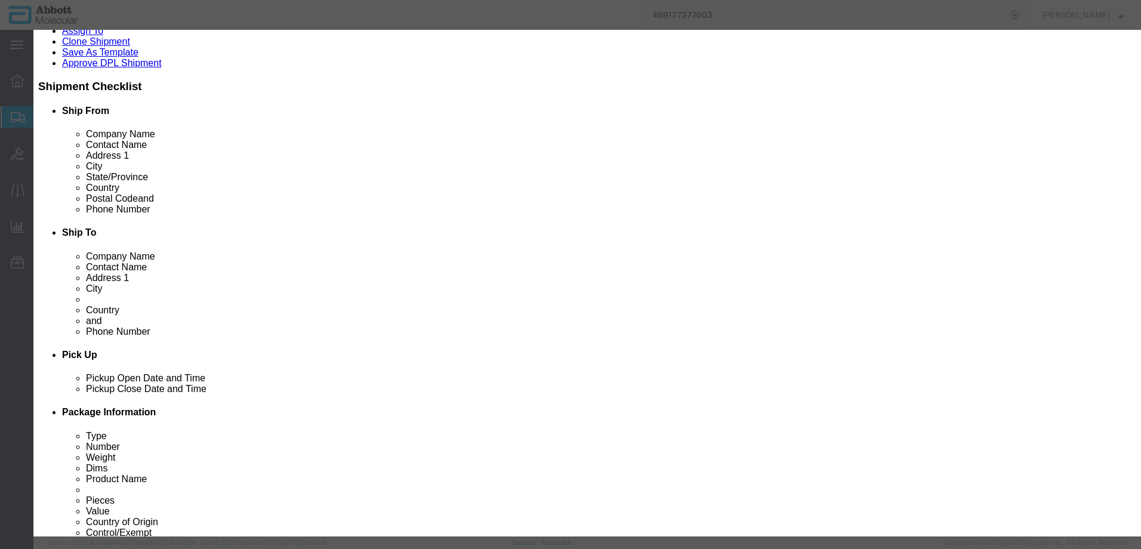
type input "1"
select select "70"
click select "Select Account Type Activity ID Airline Appointment Number ASN Batch Number Bil…"
select select "SERLNUM"
click select "Select Account Type Activity ID Airline Appointment Number ASN Batch Number Bil…"
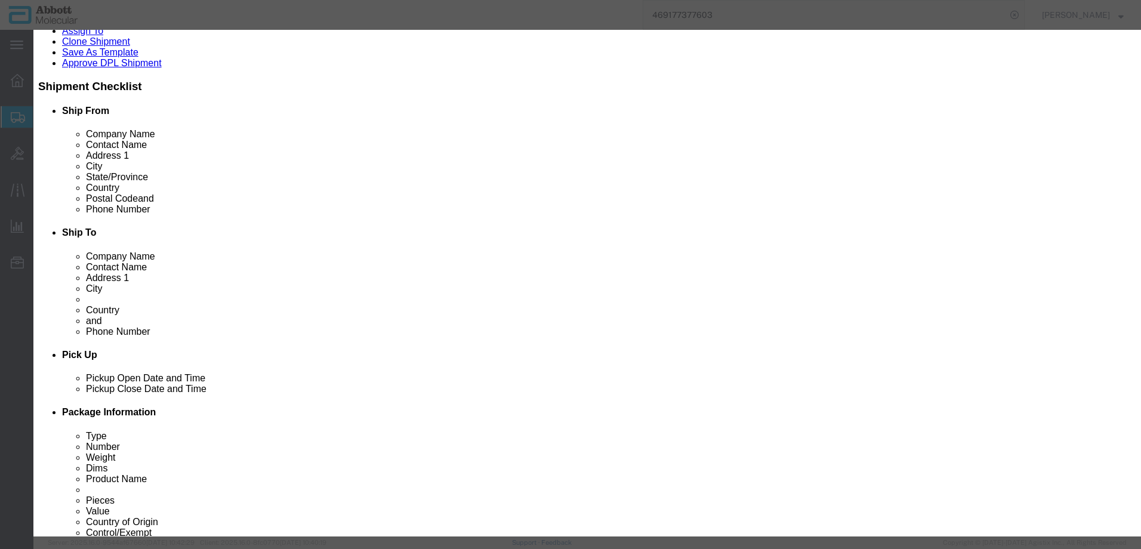
type input "145"
click button "Save & Close"
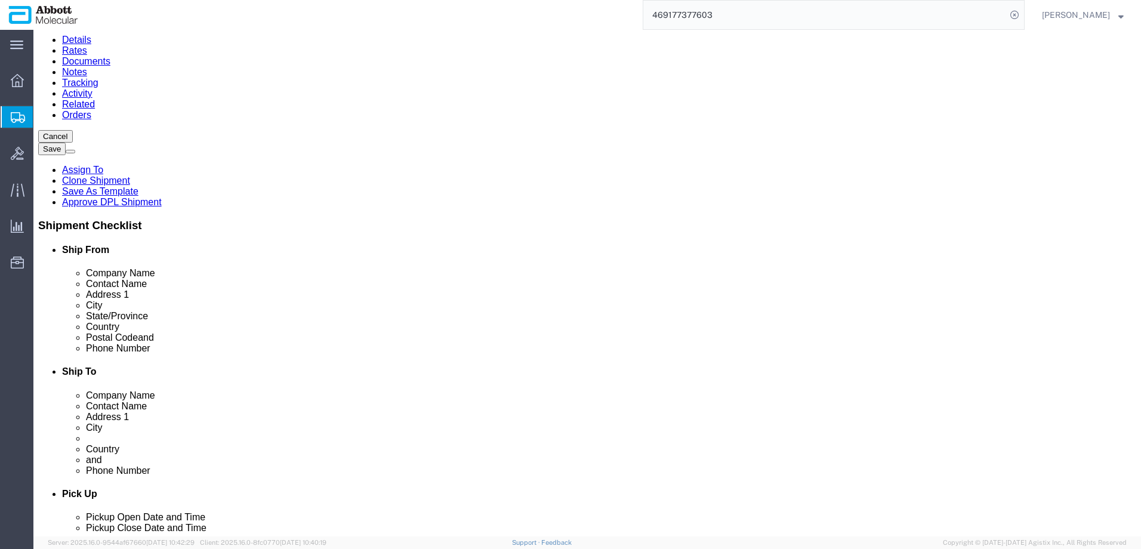
scroll to position [60, 0]
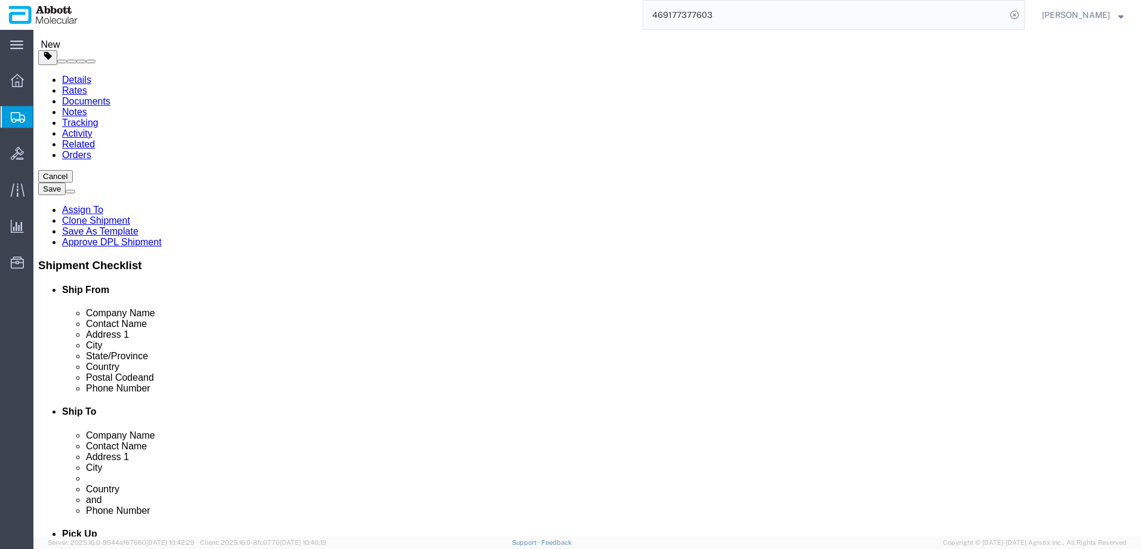
click link "Add Content"
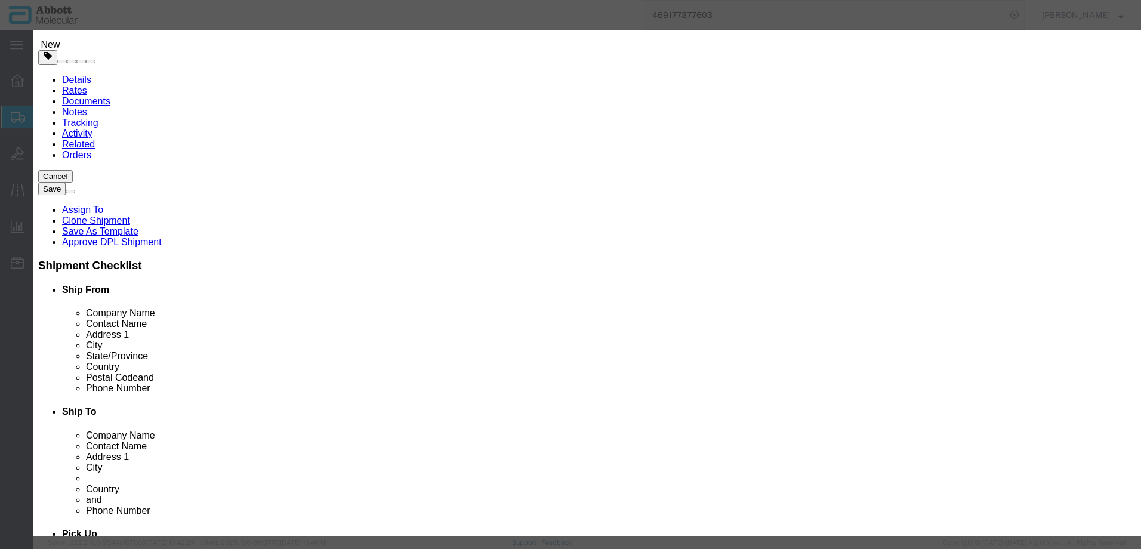
click input "text"
type input "08N5303"
click td "Name: 08N5303"
select select
checkbox input "false"
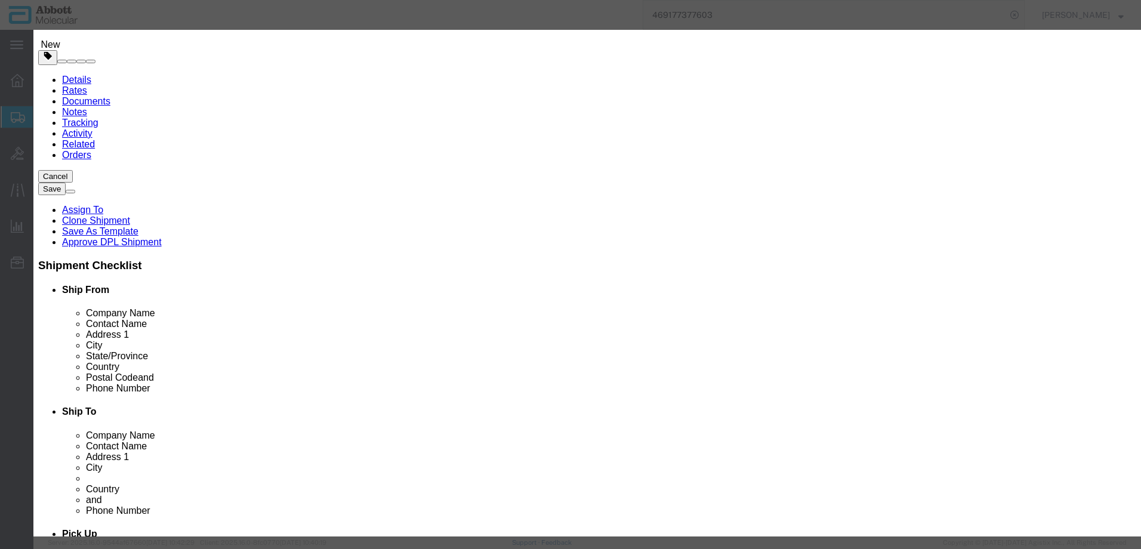
select select "US"
type input "AMBIENT"
type input "9027905995"
select select "BIS"
checkbox input "false"
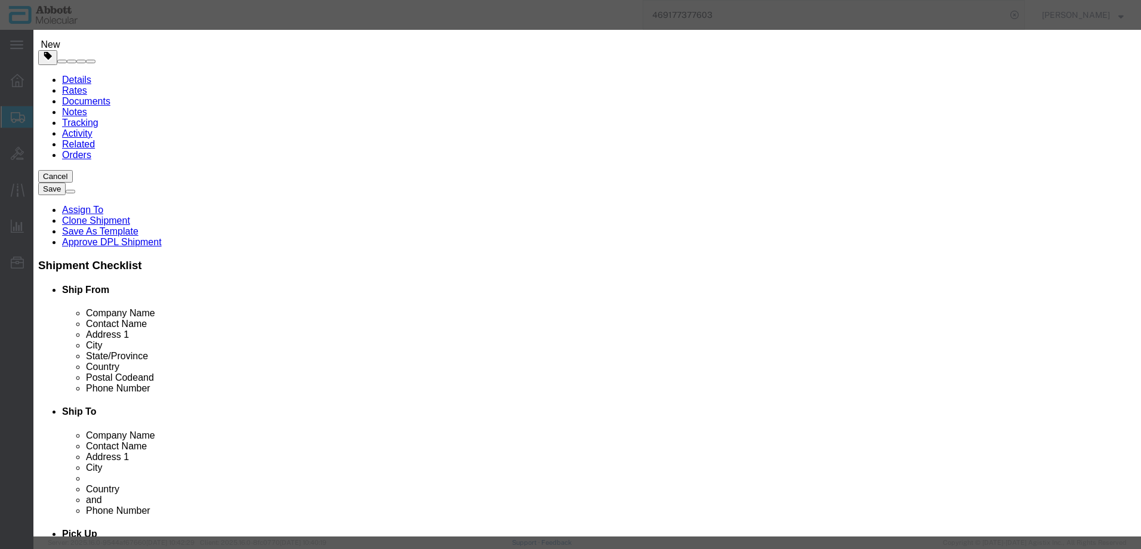
checkbox input "false"
type input "08N5303"
type textarea "Alinity m Component Box"
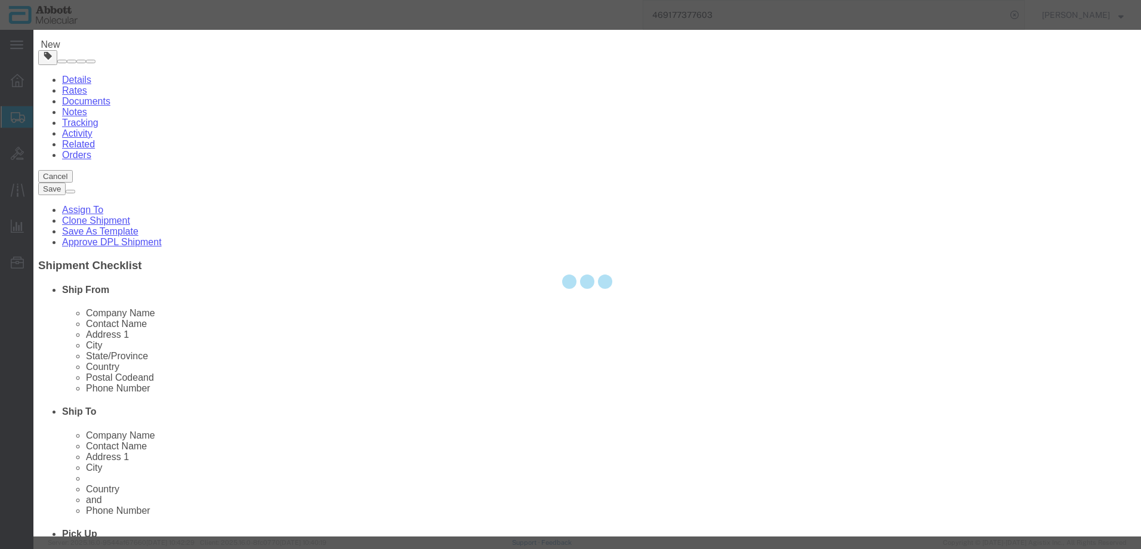
select select "NLR"
type input "08N5303"
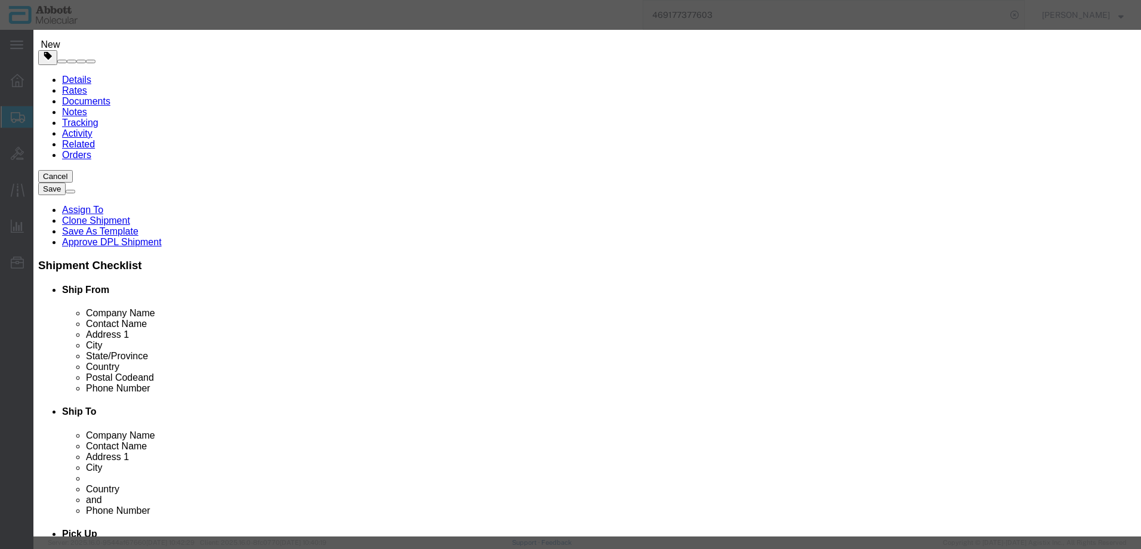
type input "1"
select select "70"
click select "Select Account Type Activity ID Airline Appointment Number ASN Batch Number Bil…"
select select "SERLNUM"
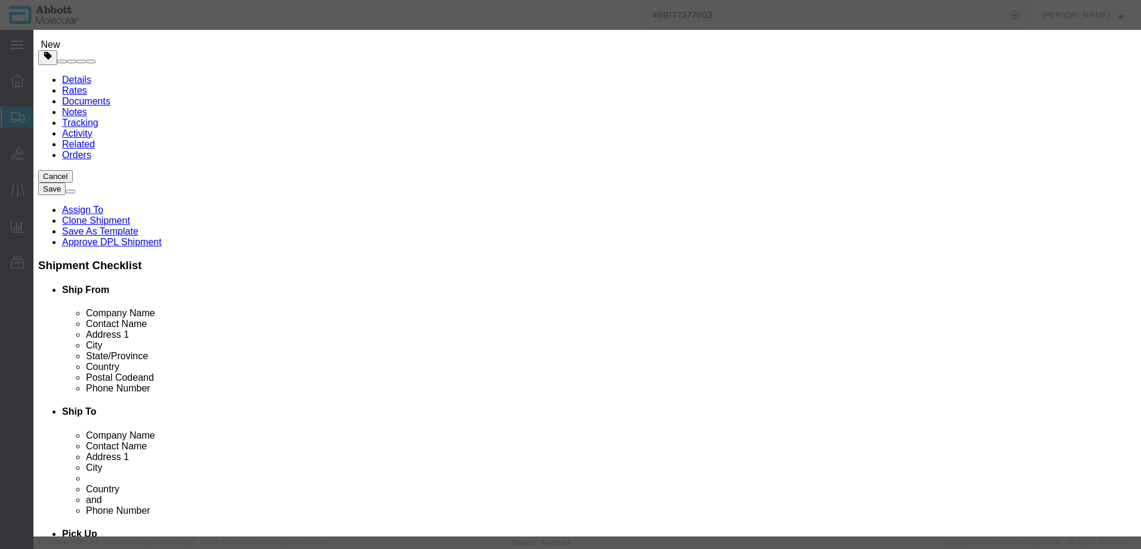
click select "Select Account Type Activity ID Airline Appointment Number ASN Batch Number Bil…"
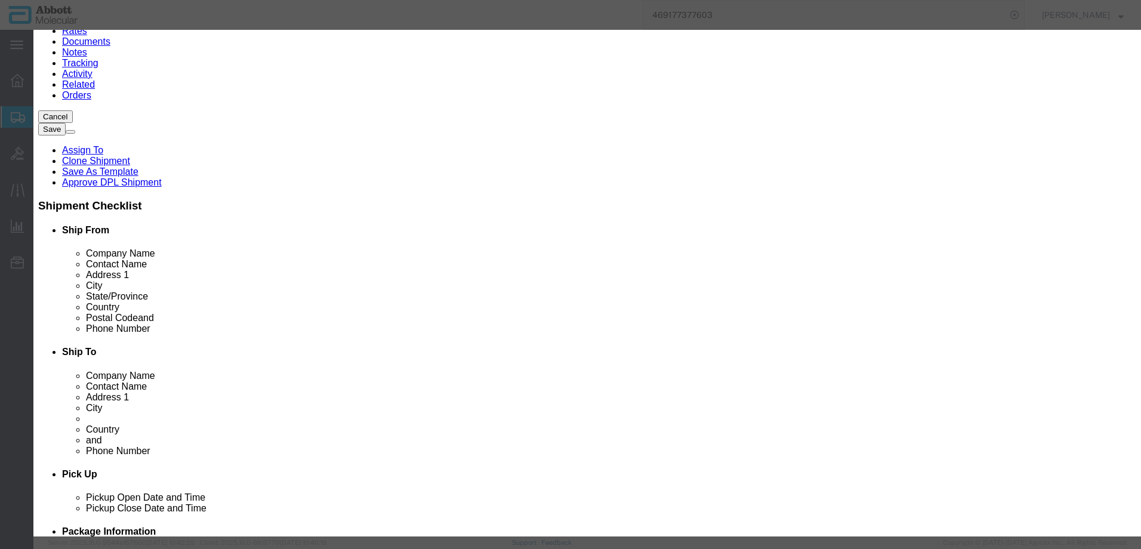
scroll to position [141, 0]
type input "1298"
click button "Save & Close"
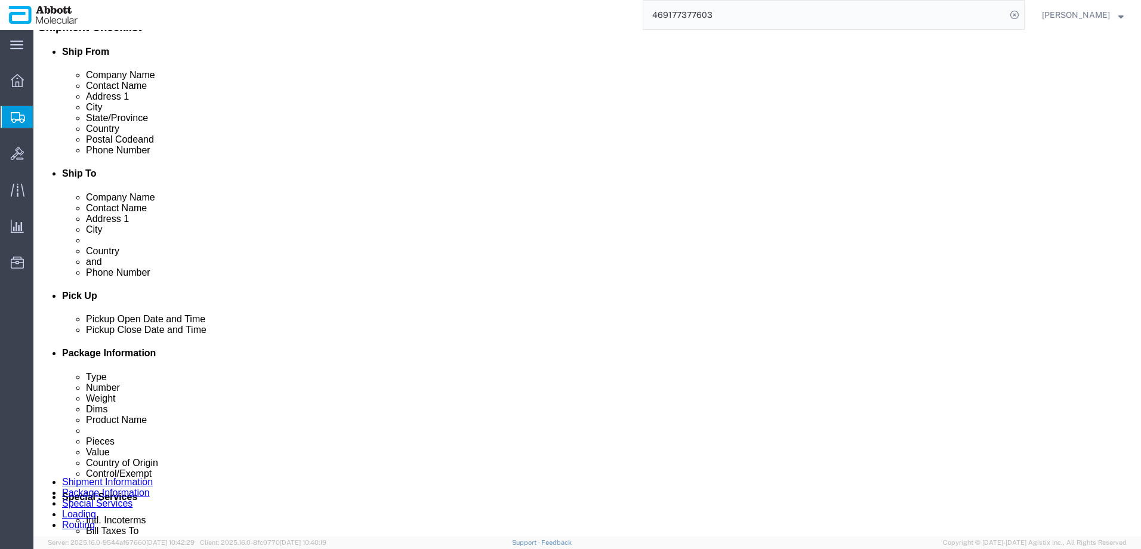
scroll to position [365, 0]
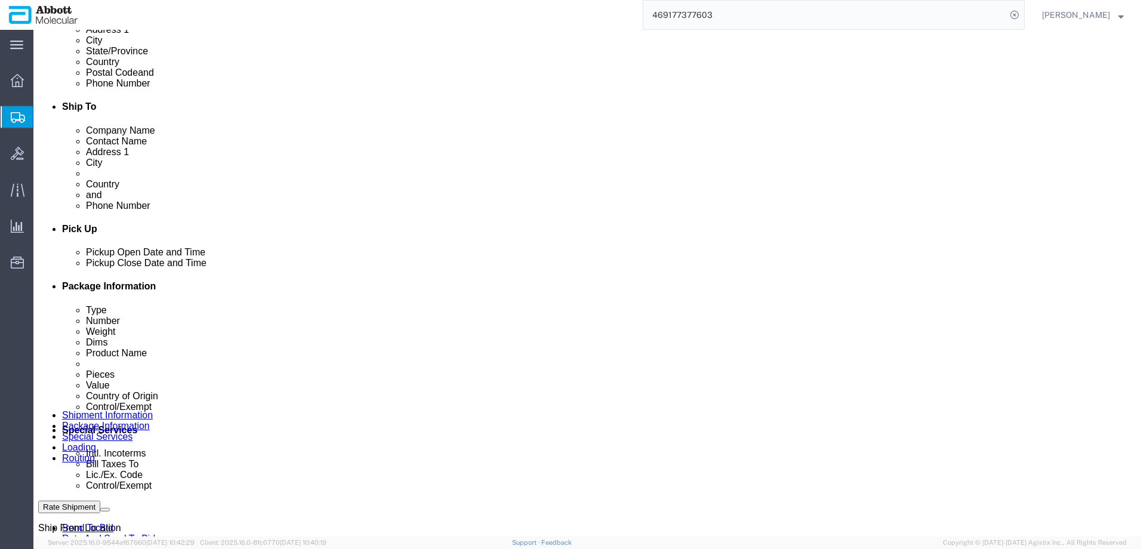
click button "Continue"
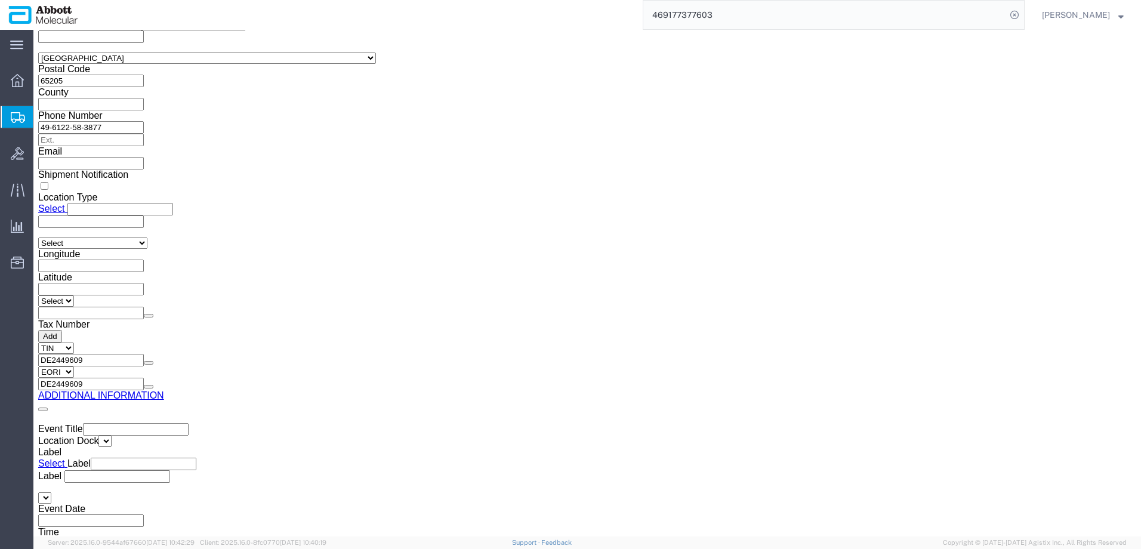
drag, startPoint x: 599, startPoint y: 395, endPoint x: 516, endPoint y: 291, distance: 132.1
click button "Upload"
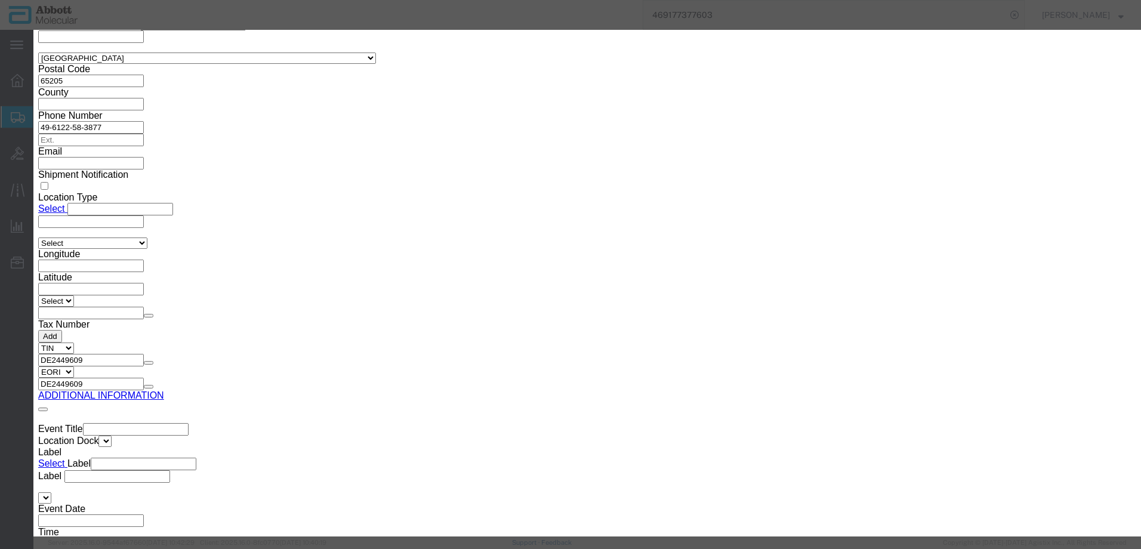
click button "Browse"
type input "C:\fakepath\917909371 SLI JAS.pdf"
click button "Upload"
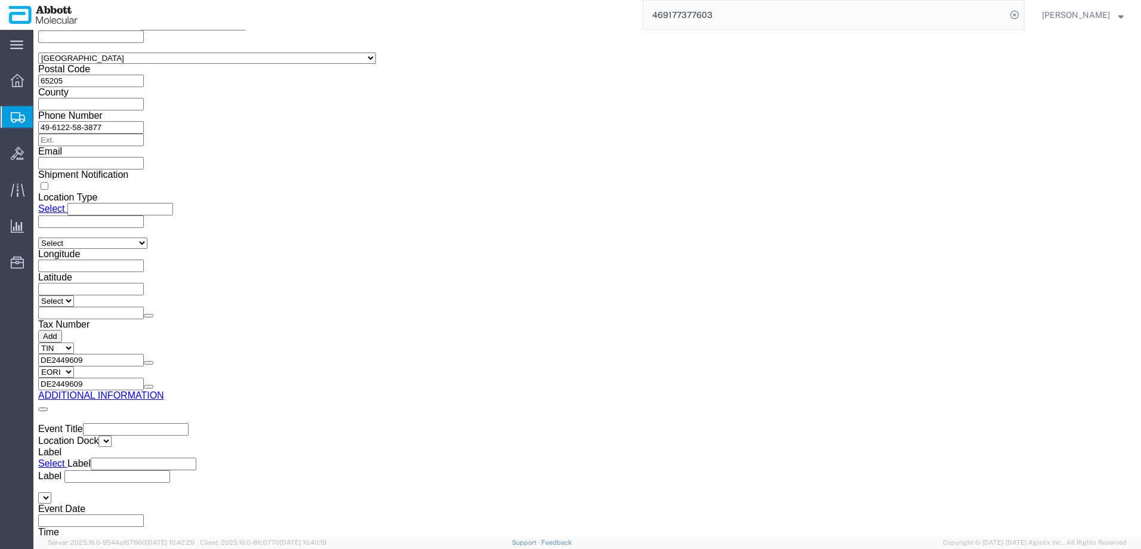
drag, startPoint x: 33, startPoint y: 13, endPoint x: 165, endPoint y: 23, distance: 132.3
click h1 "Shipment 56474065"
copy h1 "Shipment 56474065"
click button "Rate Shipment"
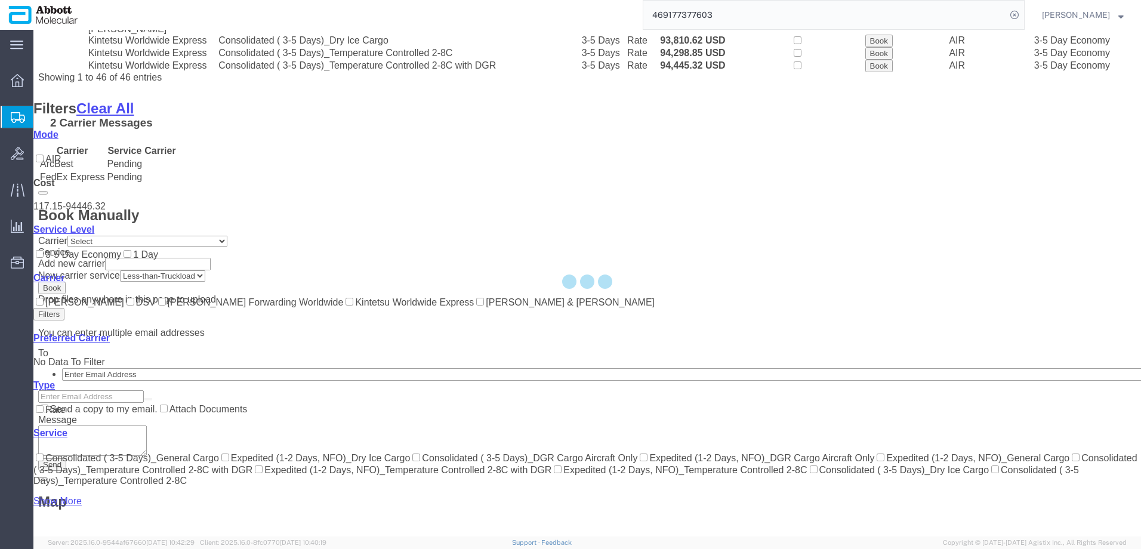
scroll to position [819, 0]
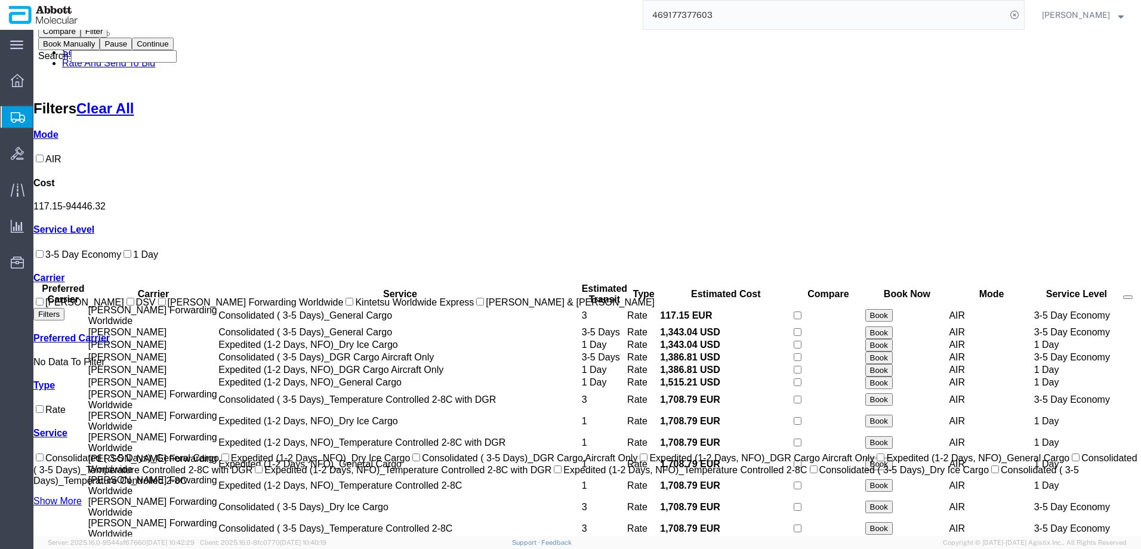
drag, startPoint x: 50, startPoint y: 343, endPoint x: 158, endPoint y: 336, distance: 107.7
click at [158, 306] on input "[PERSON_NAME] Forwarding Worldwide" at bounding box center [162, 302] width 8 height 8
checkbox input "true"
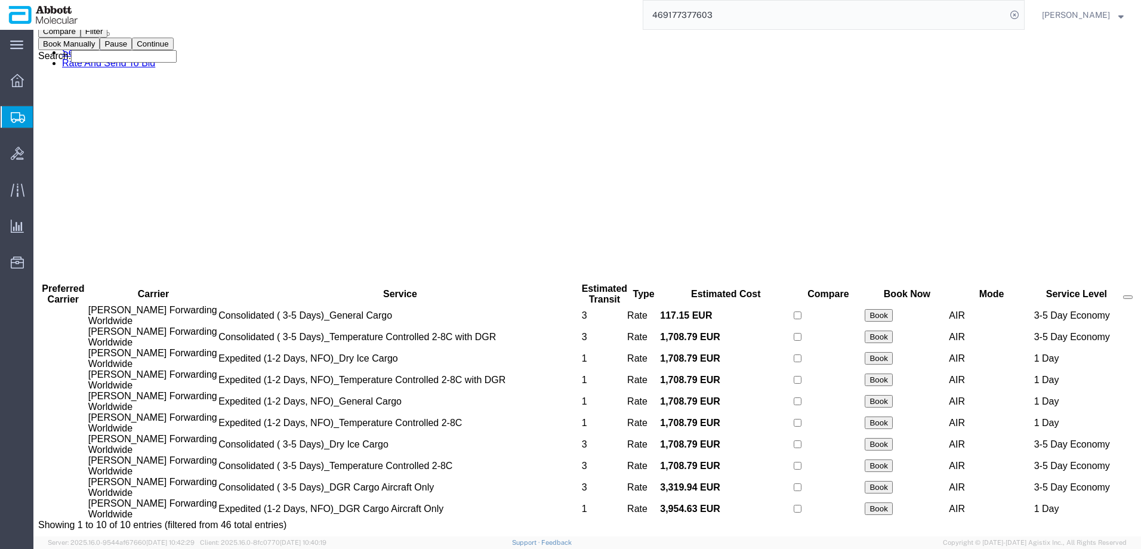
scroll to position [0, 0]
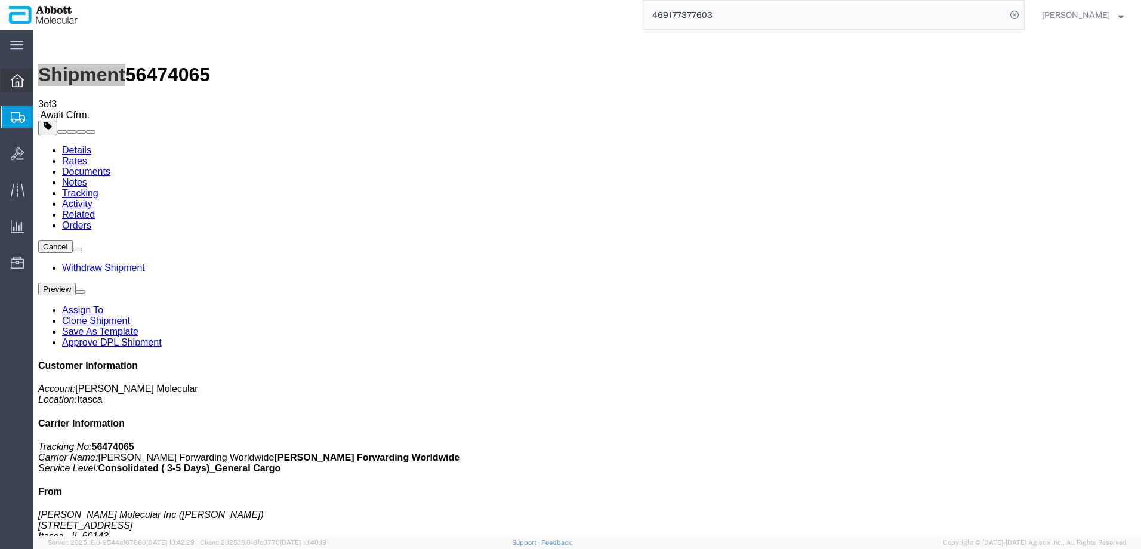
click at [19, 82] on icon at bounding box center [17, 80] width 13 height 13
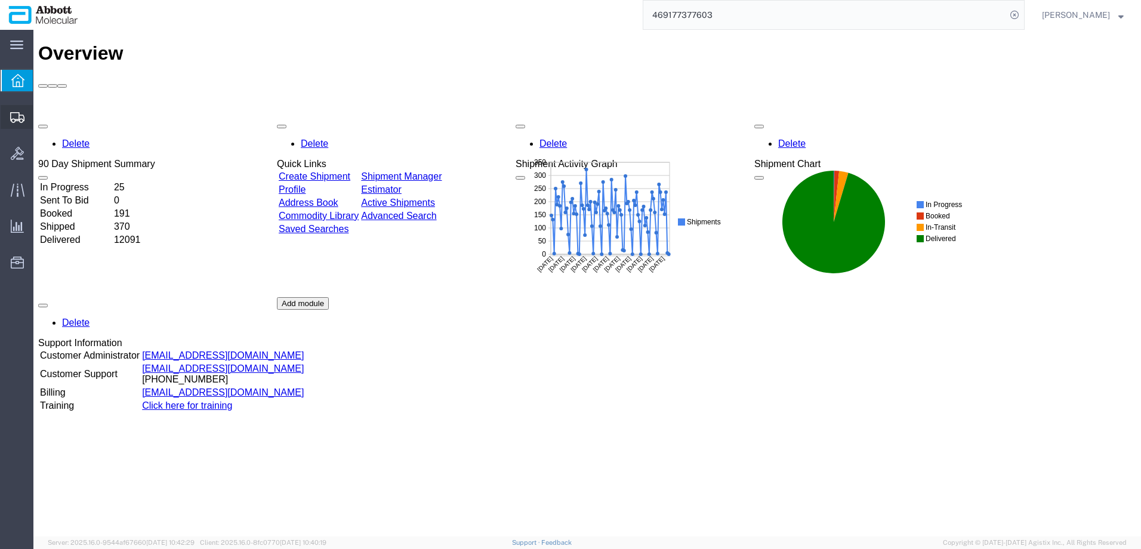
click at [0, 0] on span "Shipment Manager" at bounding box center [0, 0] width 0 height 0
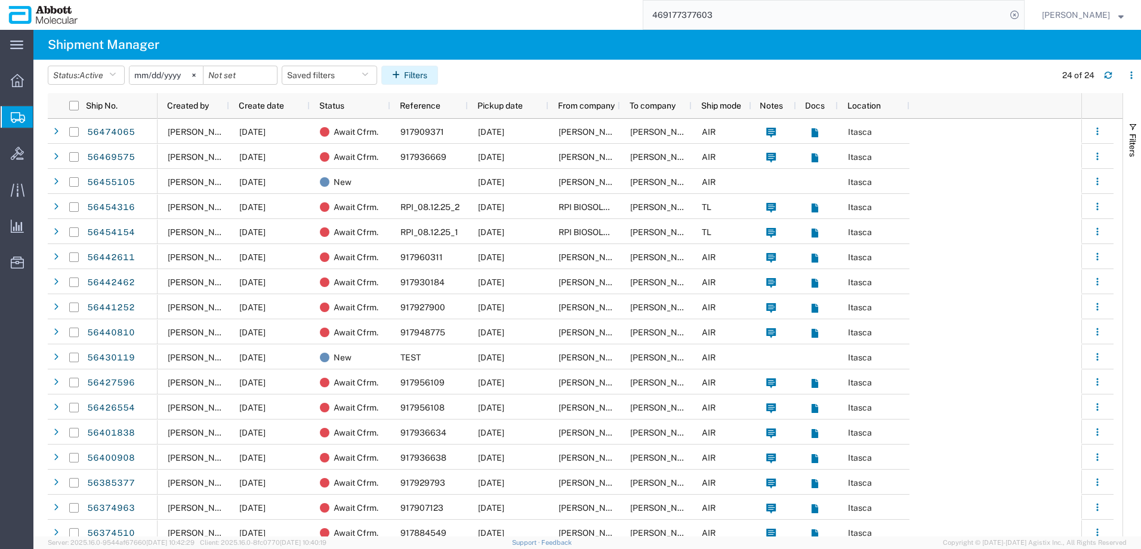
click at [416, 72] on button "Filters" at bounding box center [409, 75] width 57 height 19
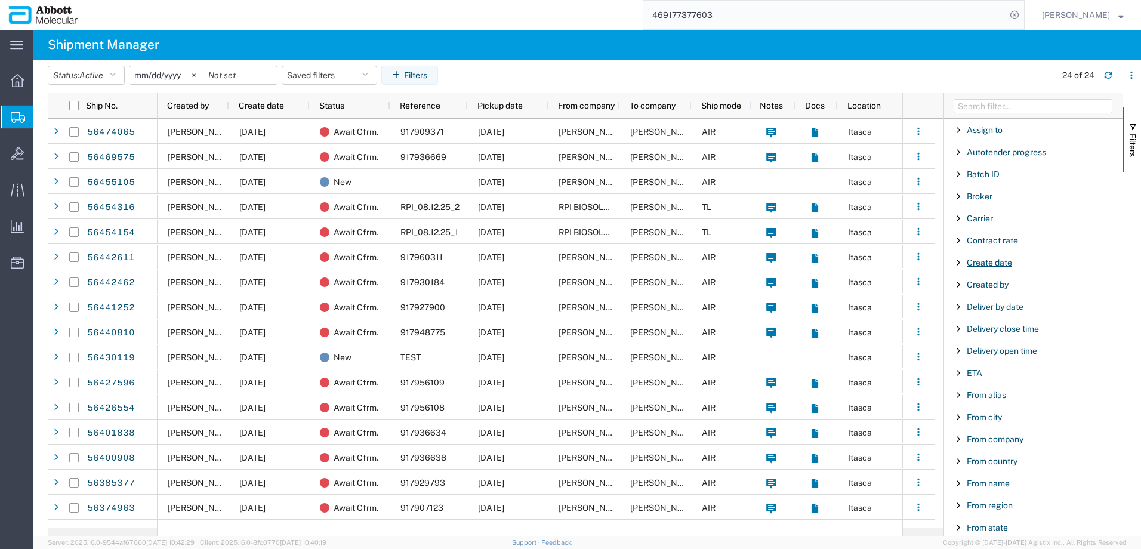
scroll to position [119, 0]
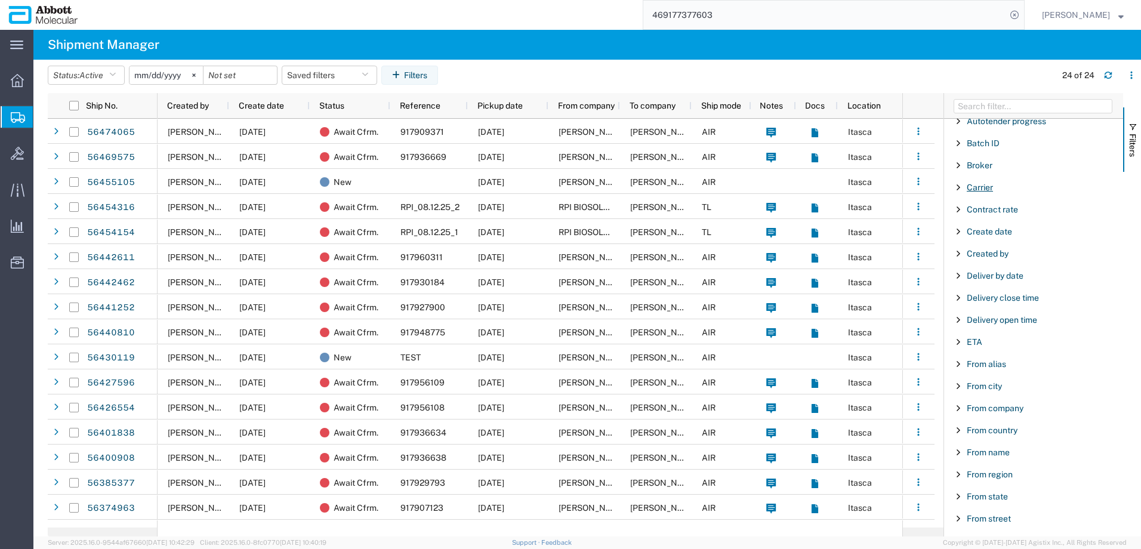
click at [986, 186] on span "Carrier" at bounding box center [980, 188] width 26 height 10
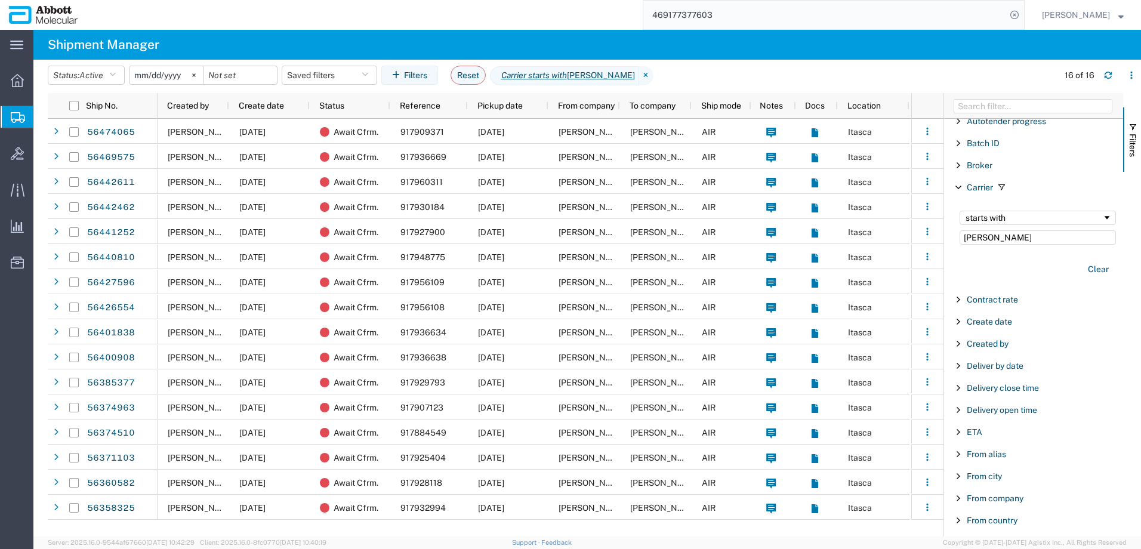
type input "jas"
click at [195, 75] on icon at bounding box center [193, 74] width 3 height 3
click at [177, 76] on input "date" at bounding box center [166, 75] width 73 height 18
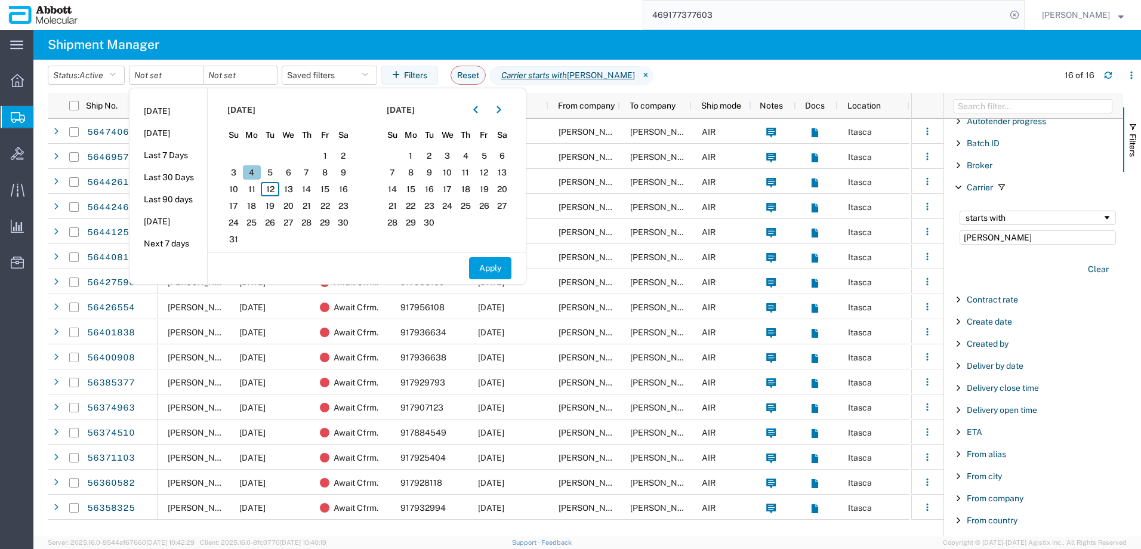
click at [258, 170] on span "4" at bounding box center [252, 172] width 19 height 14
click at [272, 189] on span "12" at bounding box center [270, 189] width 19 height 14
click at [256, 192] on span "11" at bounding box center [252, 189] width 19 height 14
click at [492, 267] on button "Apply" at bounding box center [490, 268] width 42 height 22
type input "2025-08-04"
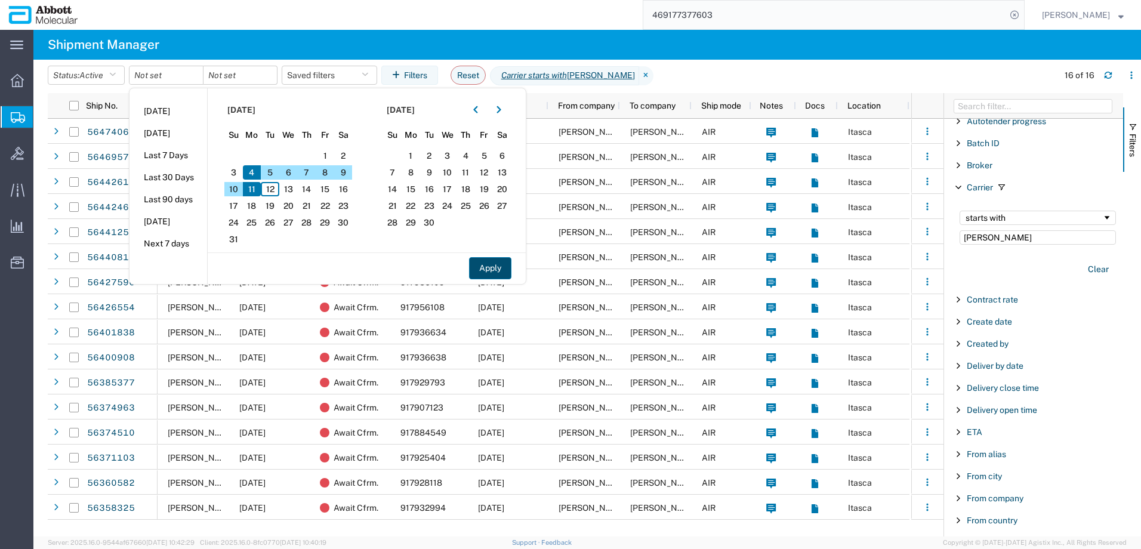
type input "2025-08-11"
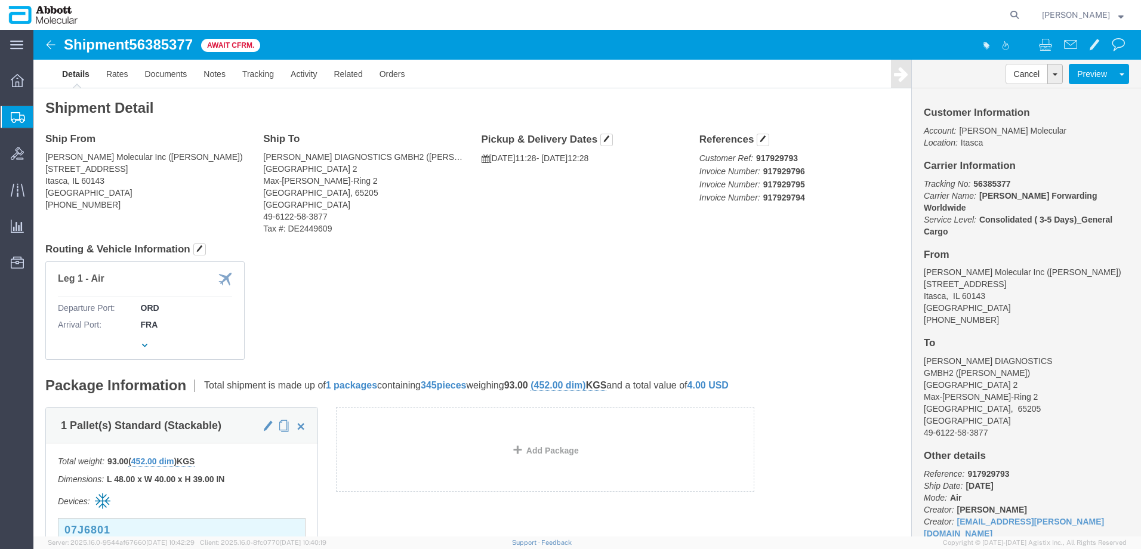
click b "917929793"
copy b "917929793"
click link "Tracking"
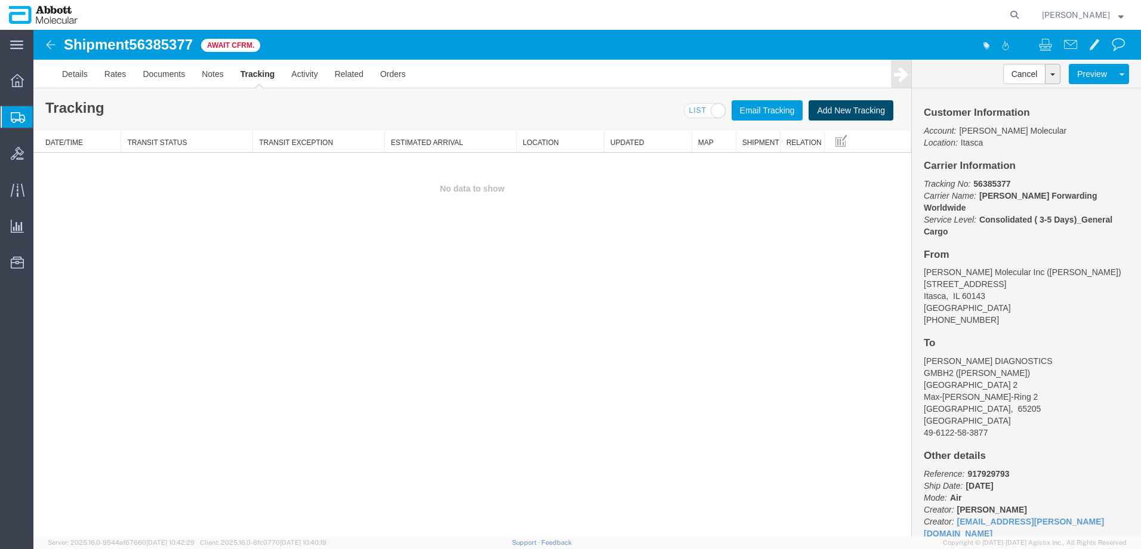
click at [850, 113] on button "Add New Tracking" at bounding box center [851, 110] width 85 height 20
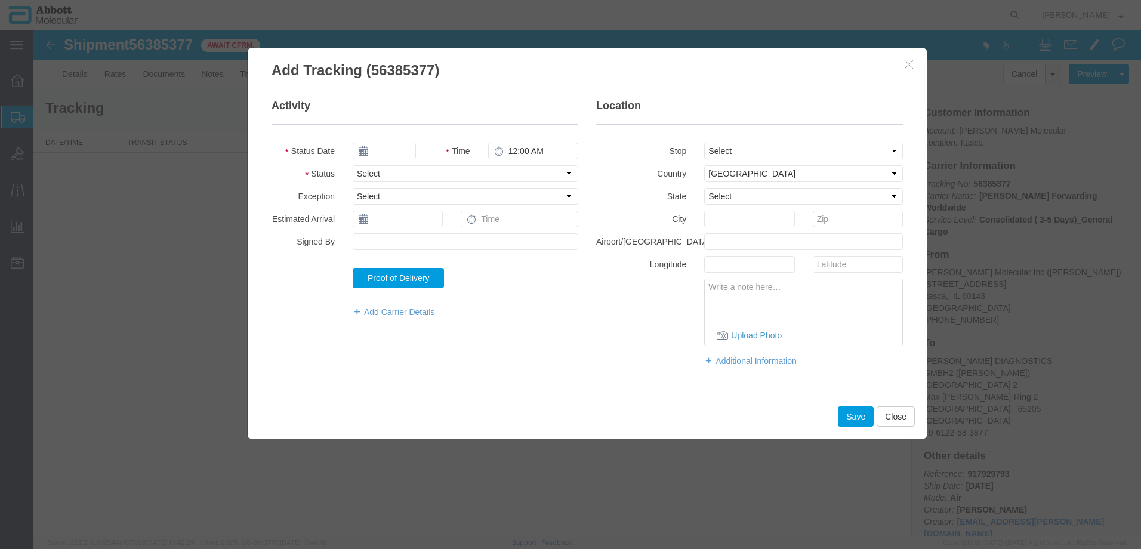
type input "08/12/2025"
type input "3:00 PM"
click at [397, 154] on input "08/12/2025" at bounding box center [384, 151] width 63 height 17
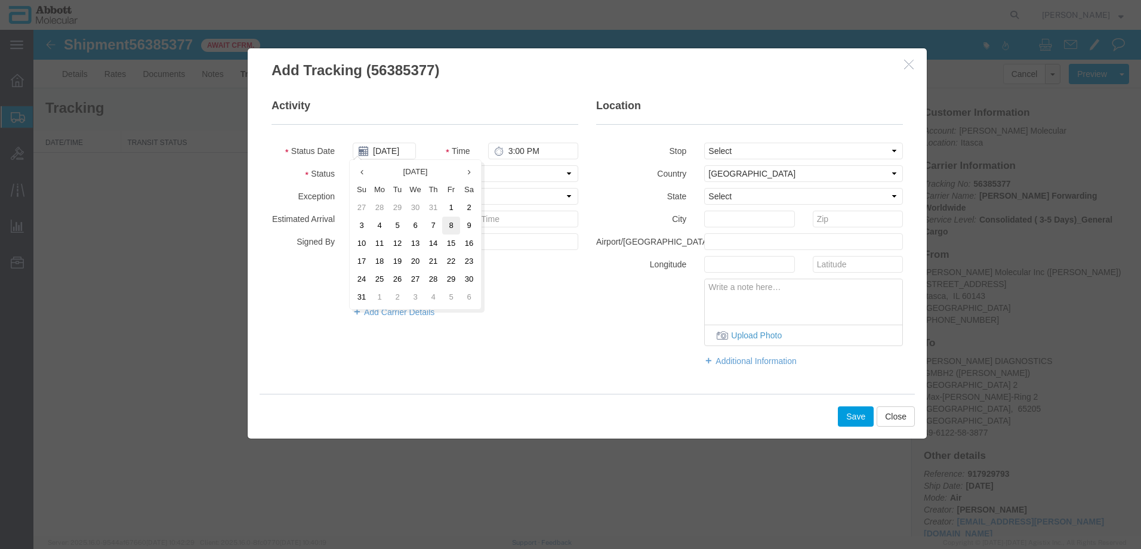
click at [448, 226] on td "8" at bounding box center [451, 226] width 18 height 18
type input "08/08/2025"
click at [381, 179] on select "Select Arrival Notice Available Arrival Notice Imported Arrive at Delivery Loca…" at bounding box center [466, 173] width 226 height 17
select select "DELIVRED"
click at [353, 165] on select "Select Arrival Notice Available Arrival Notice Imported Arrive at Delivery Loca…" at bounding box center [466, 173] width 226 height 17
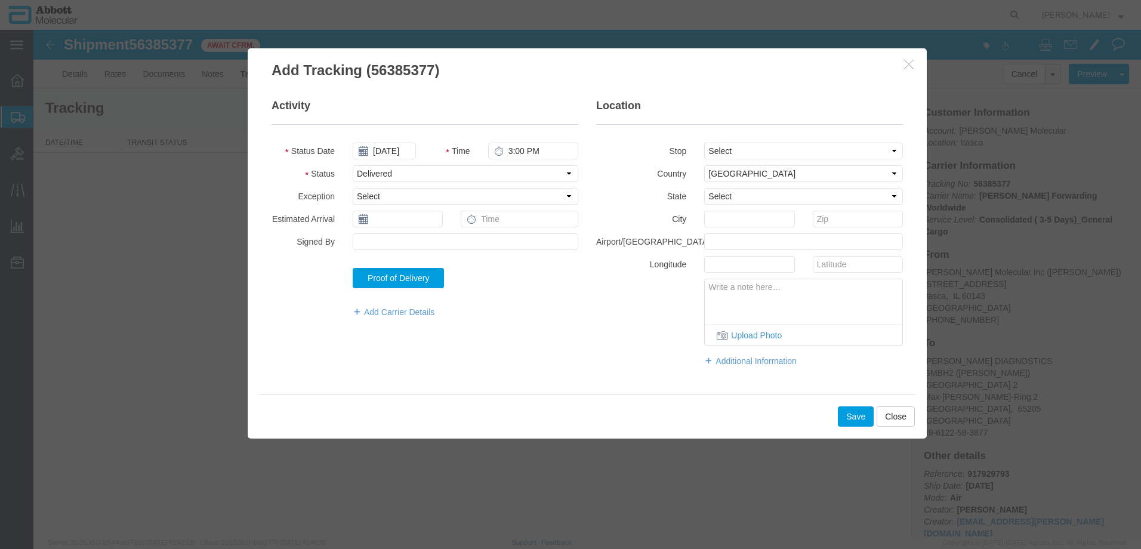
click at [510, 347] on div "Activity Status Date 08/08/2025 Time 3:00 PM Status Select Arrival Notice Avail…" at bounding box center [588, 239] width 650 height 281
click at [851, 415] on button "Save" at bounding box center [856, 417] width 36 height 20
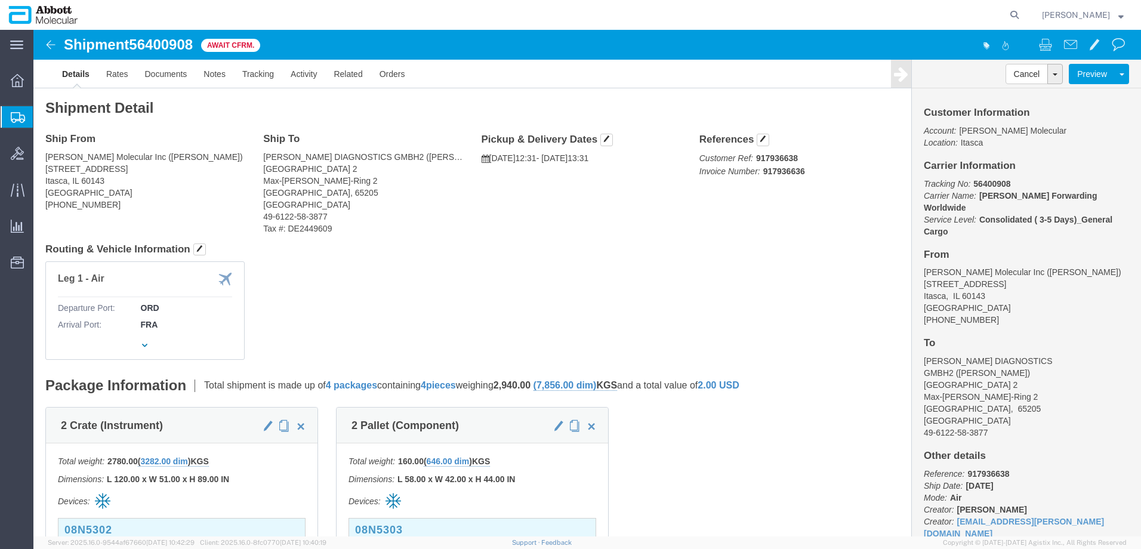
click b "917936638"
copy b "917936638"
click link "Tracking"
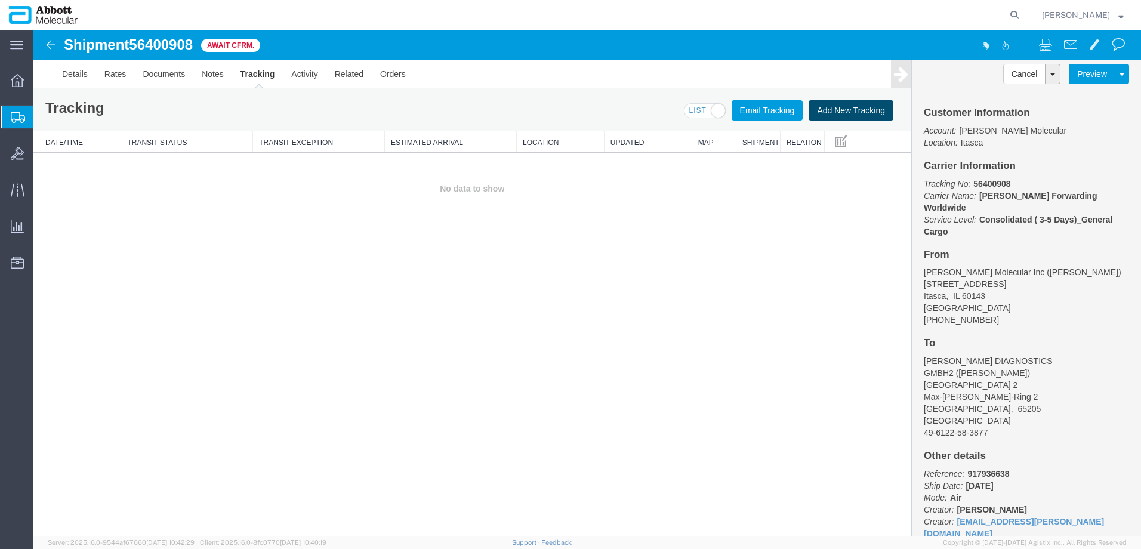
click at [846, 112] on button "Add New Tracking" at bounding box center [851, 110] width 85 height 20
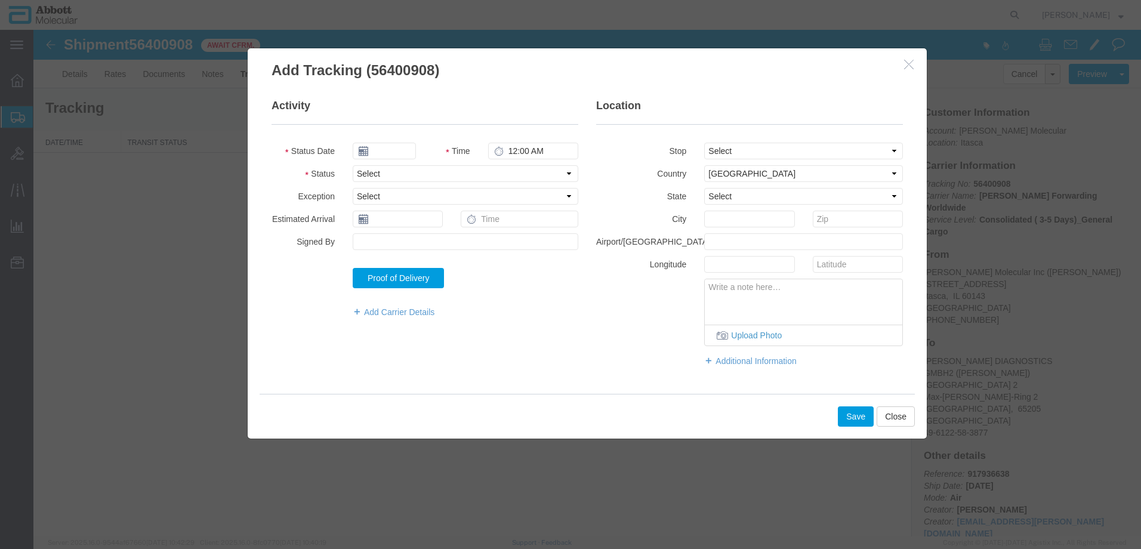
type input "08/12/2025"
type input "3:00 PM"
click at [381, 152] on input "08/12/2025" at bounding box center [384, 151] width 63 height 17
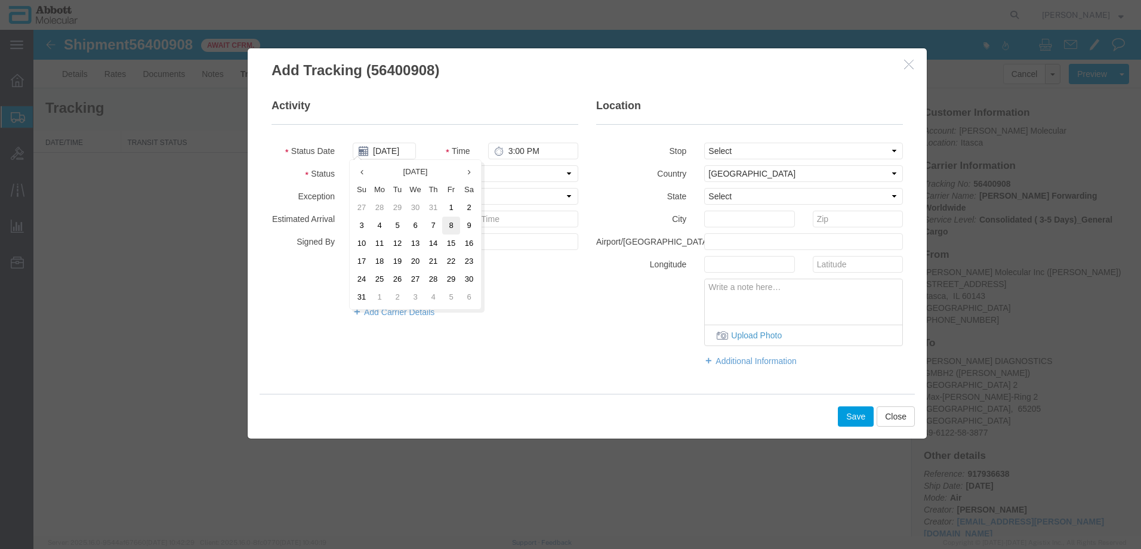
click at [449, 226] on td "8" at bounding box center [451, 226] width 18 height 18
type input "08/08/2025"
click at [394, 176] on select "Select Arrival Notice Available Arrival Notice Imported Arrive at Delivery Loca…" at bounding box center [466, 173] width 226 height 17
select select "DELIVRED"
click at [353, 165] on select "Select Arrival Notice Available Arrival Notice Imported Arrive at Delivery Loca…" at bounding box center [466, 173] width 226 height 17
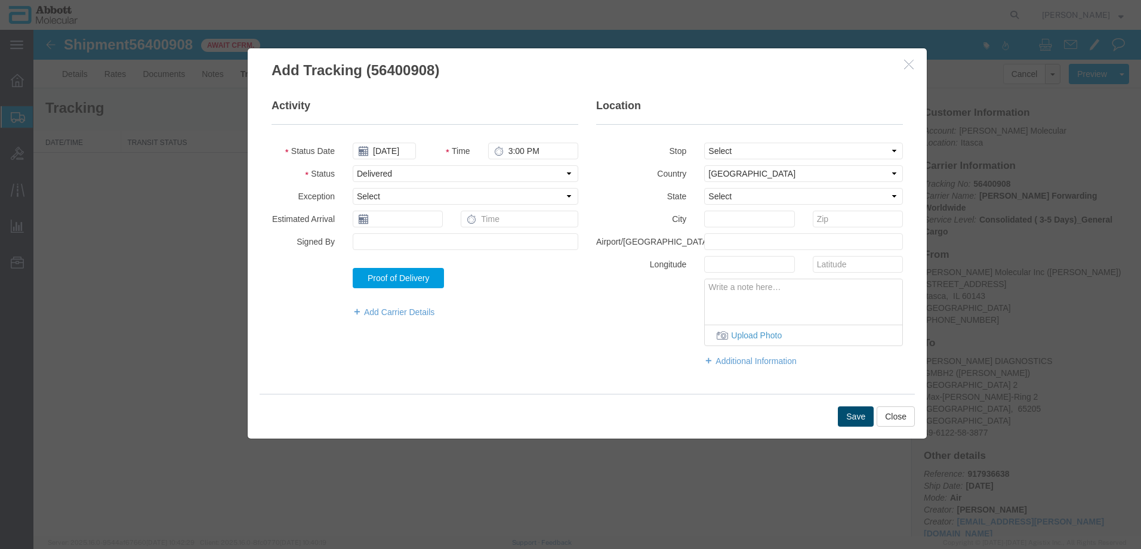
click at [851, 413] on button "Save" at bounding box center [856, 417] width 36 height 20
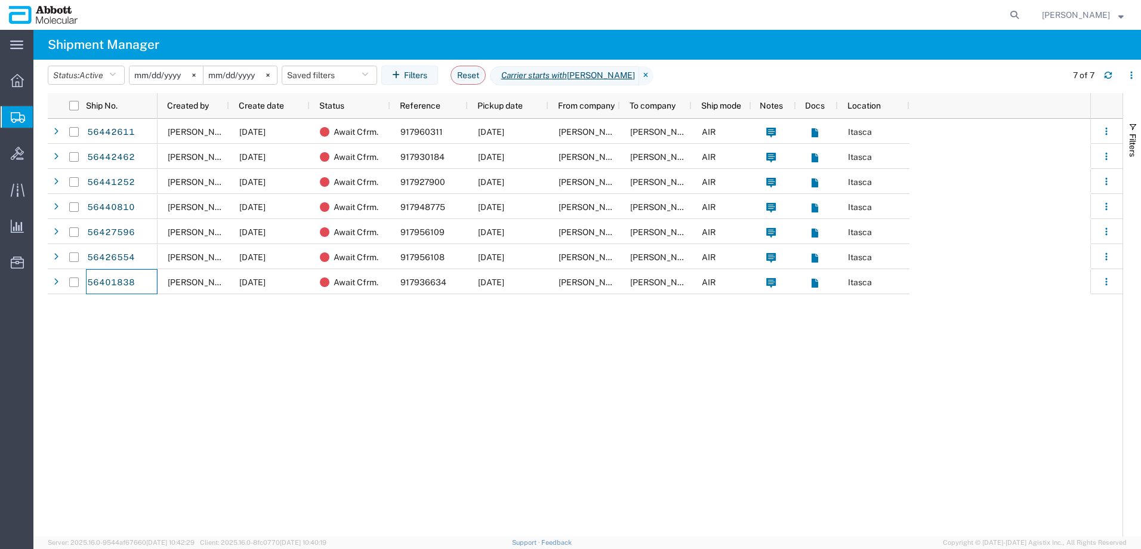
click at [286, 392] on div "Raza Khan 08/08/2025 Await Cfrm. 917960311 08/08/2025 Abbott Molecular Inc ABBO…" at bounding box center [624, 328] width 933 height 418
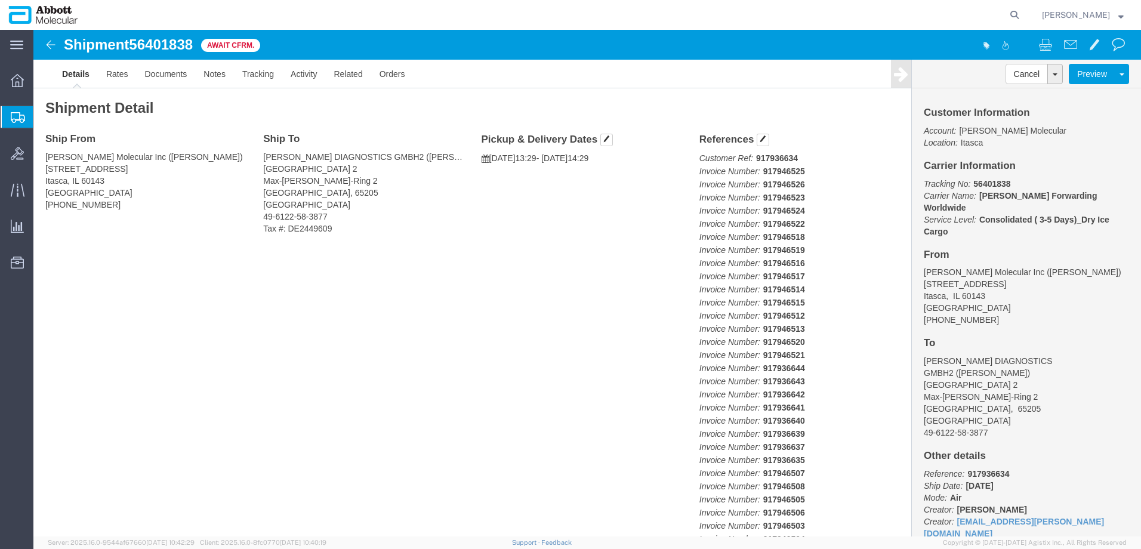
click b "917936634"
copy b "917936634"
click link "Tracking"
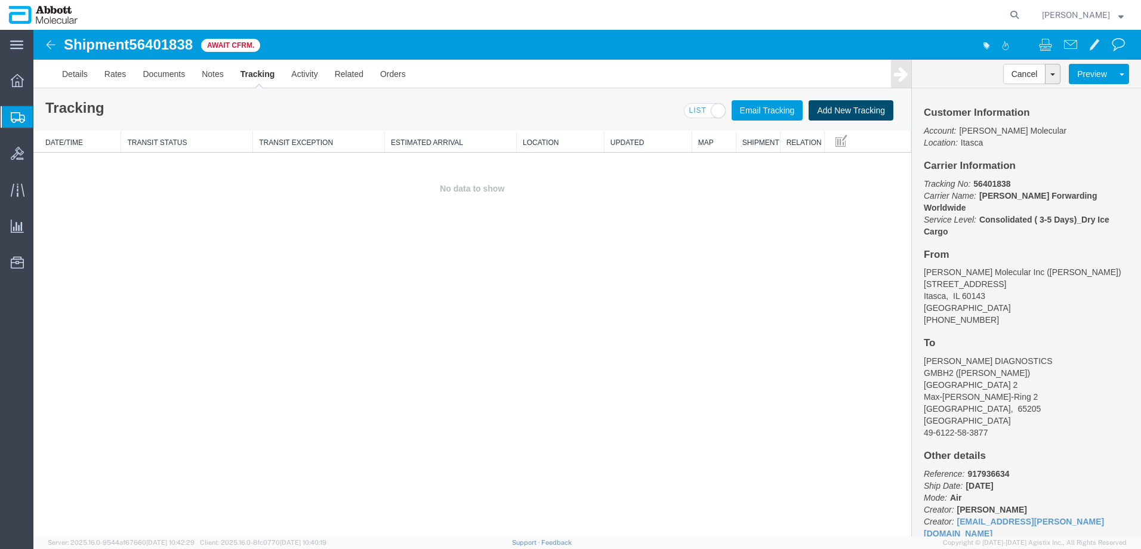
click at [845, 110] on button "Add New Tracking" at bounding box center [851, 110] width 85 height 20
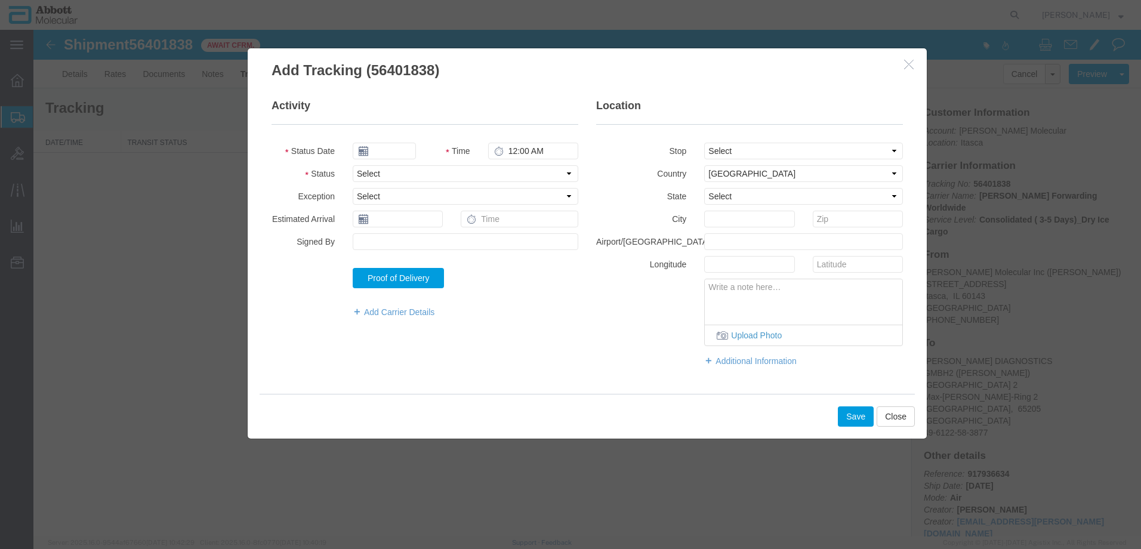
type input "08/12/2025"
type input "4:00 PM"
click at [390, 150] on input "08/12/2025" at bounding box center [384, 151] width 63 height 17
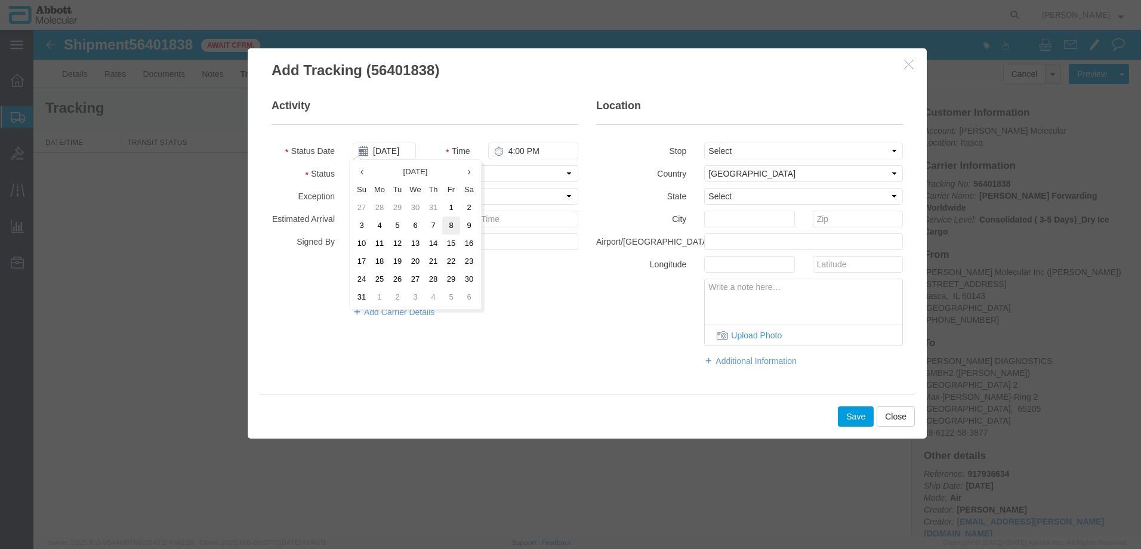
click at [449, 224] on td "8" at bounding box center [451, 226] width 18 height 18
type input "[DATE]"
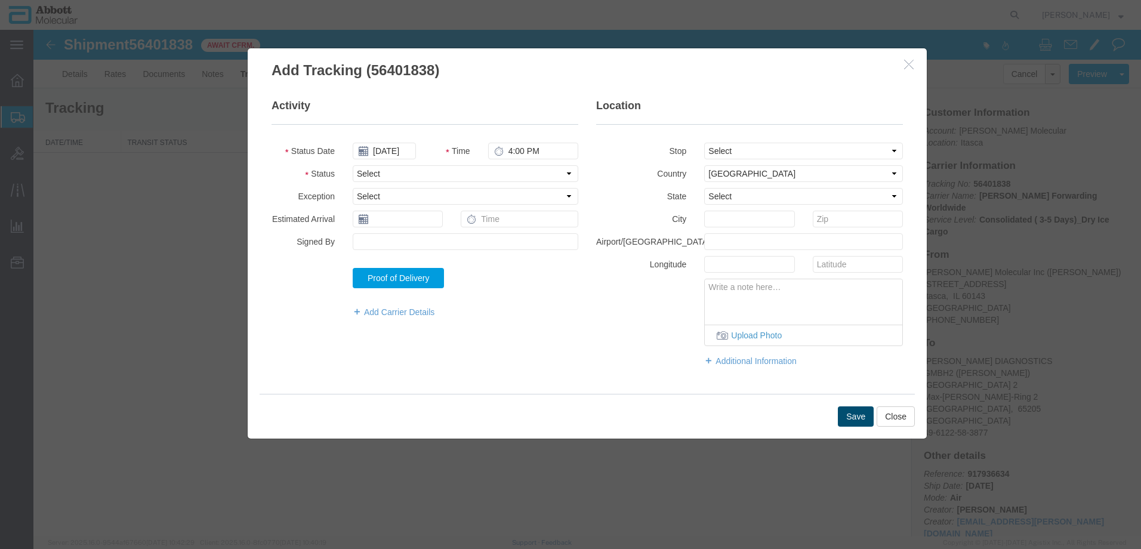
click at [860, 417] on button "Save" at bounding box center [856, 417] width 36 height 20
click at [383, 179] on select "Select Arrival Notice Available Arrival Notice Imported Arrive at Delivery Loca…" at bounding box center [466, 173] width 226 height 17
select select "DELIVRED"
click at [353, 165] on select "Select Arrival Notice Available Arrival Notice Imported Arrive at Delivery Loca…" at bounding box center [466, 173] width 226 height 17
click at [855, 418] on button "Save" at bounding box center [856, 417] width 36 height 20
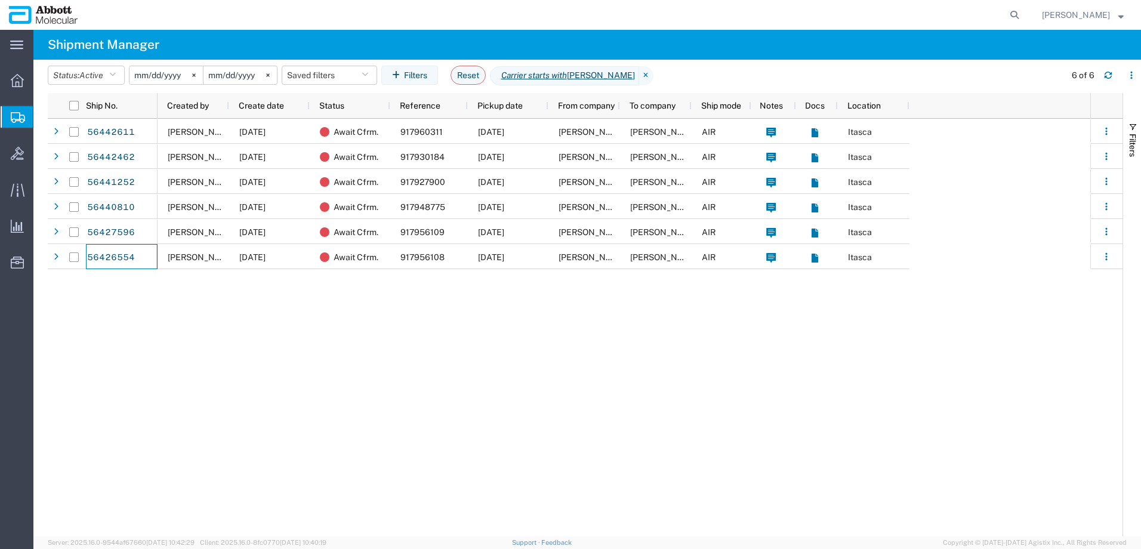
click at [150, 293] on div "56442611 56442462 56441252 56440810 56427596 56426554 Raza Khan 08/08/2025 Awai…" at bounding box center [585, 328] width 1075 height 418
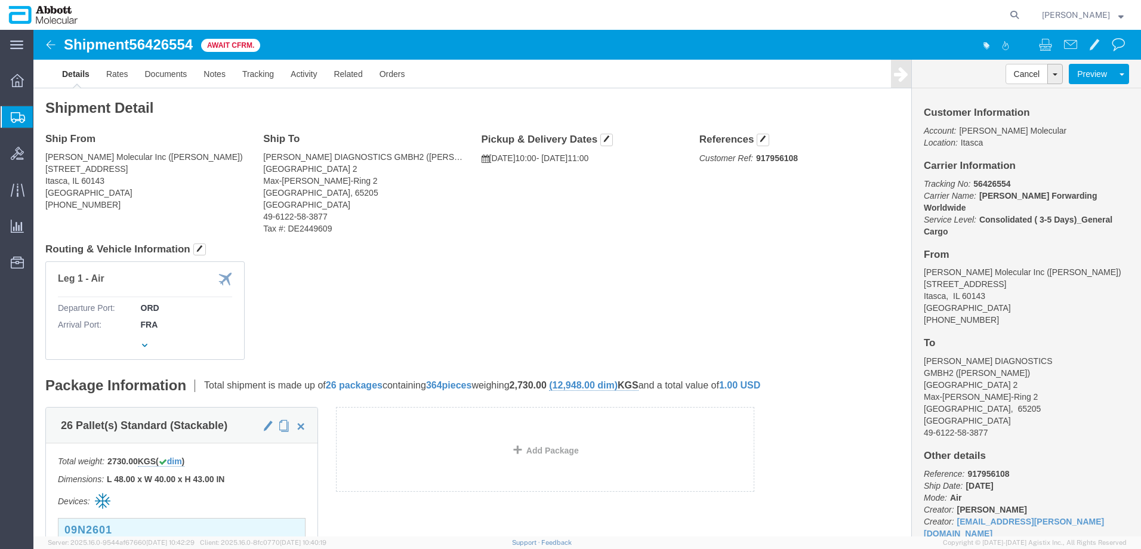
click b "917956108"
copy b "917956108"
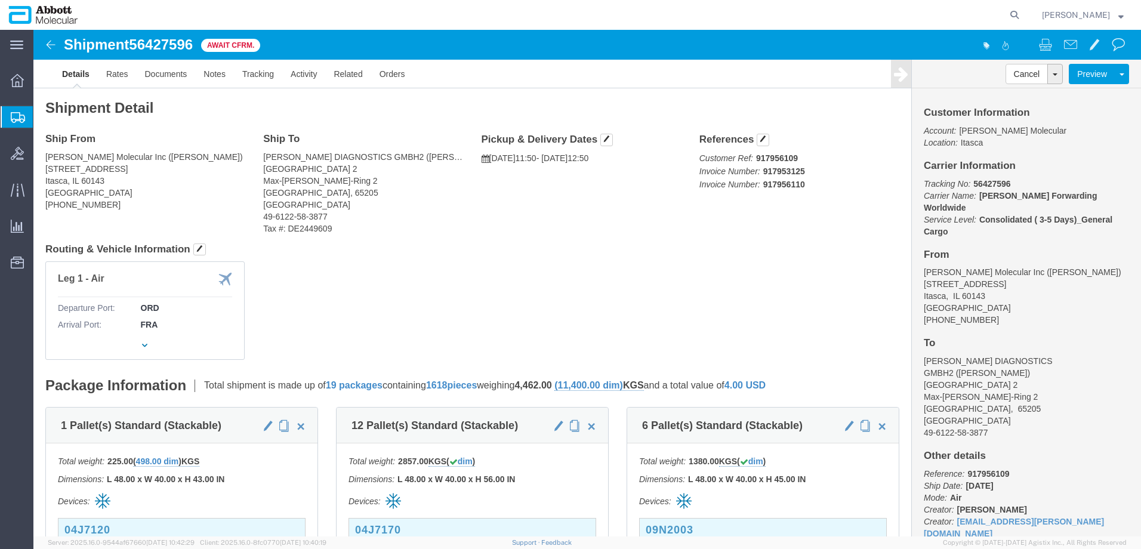
click b "917956109"
copy b "917956109"
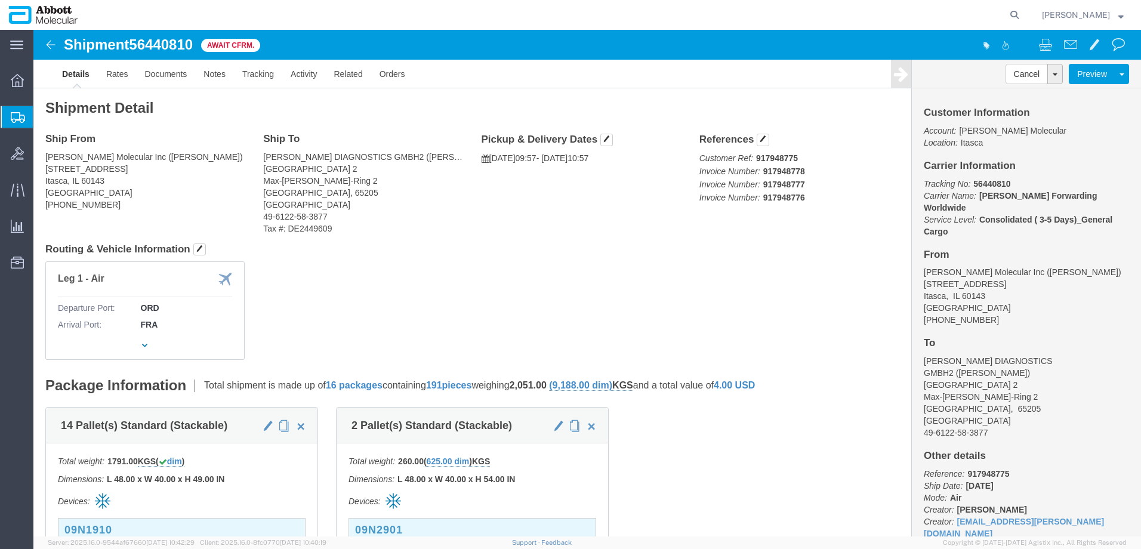
click b "917948775"
copy b "917948775"
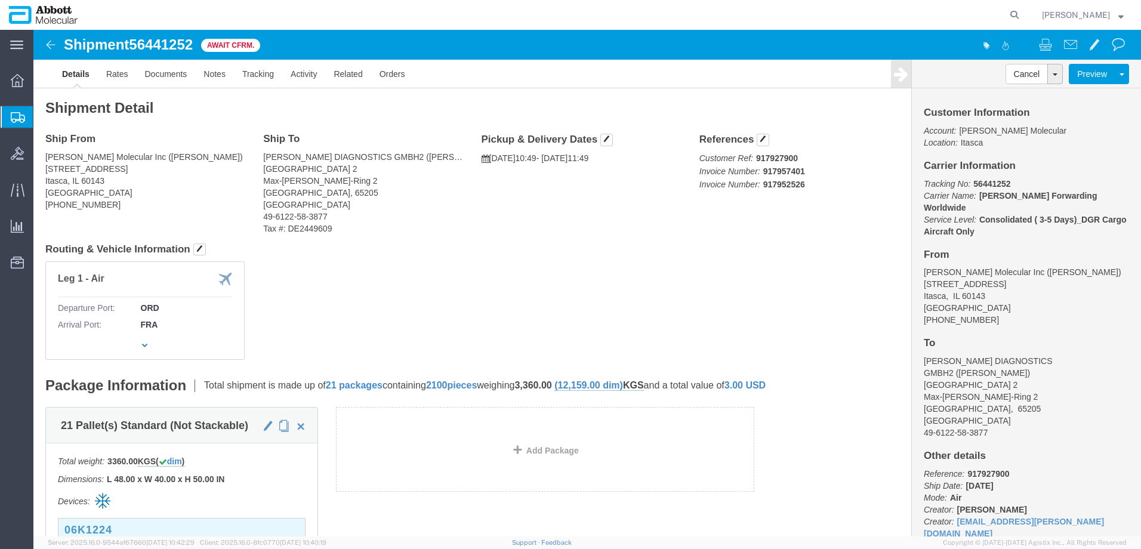
click b "917927900"
copy b "917927900"
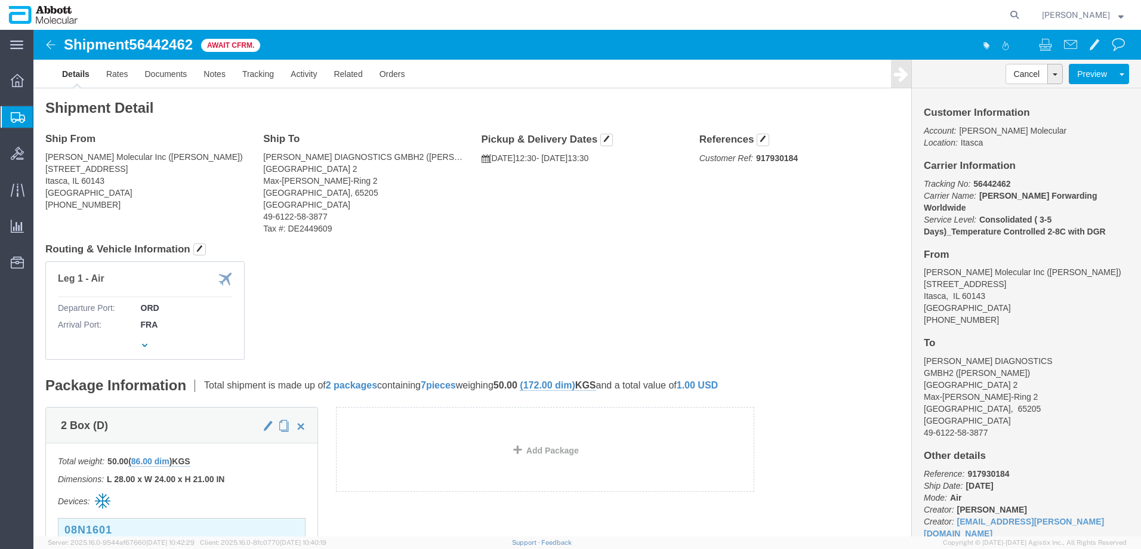
click b "917930184"
copy b "917930184"
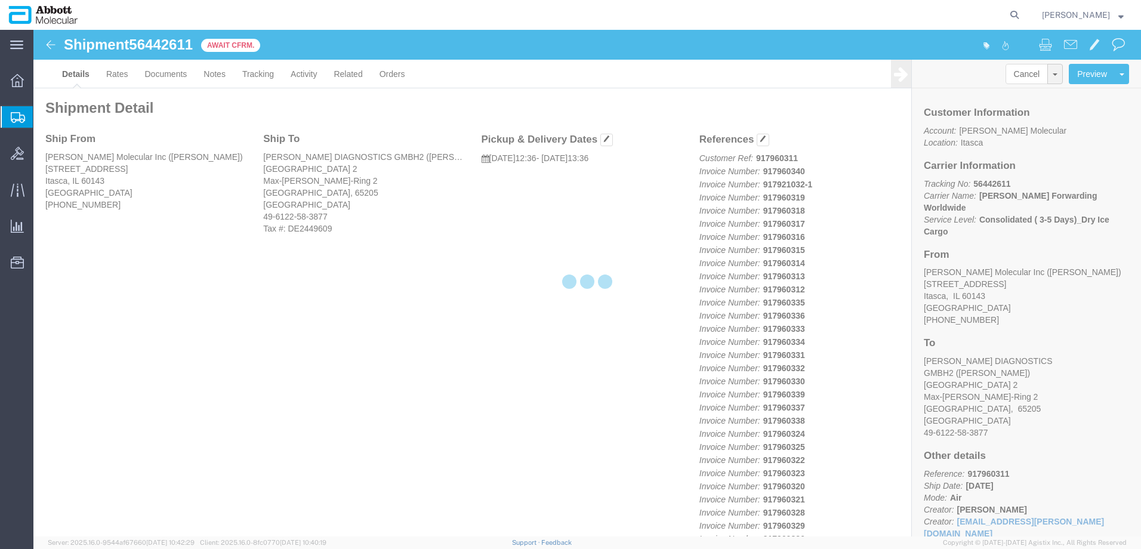
click b "917960311"
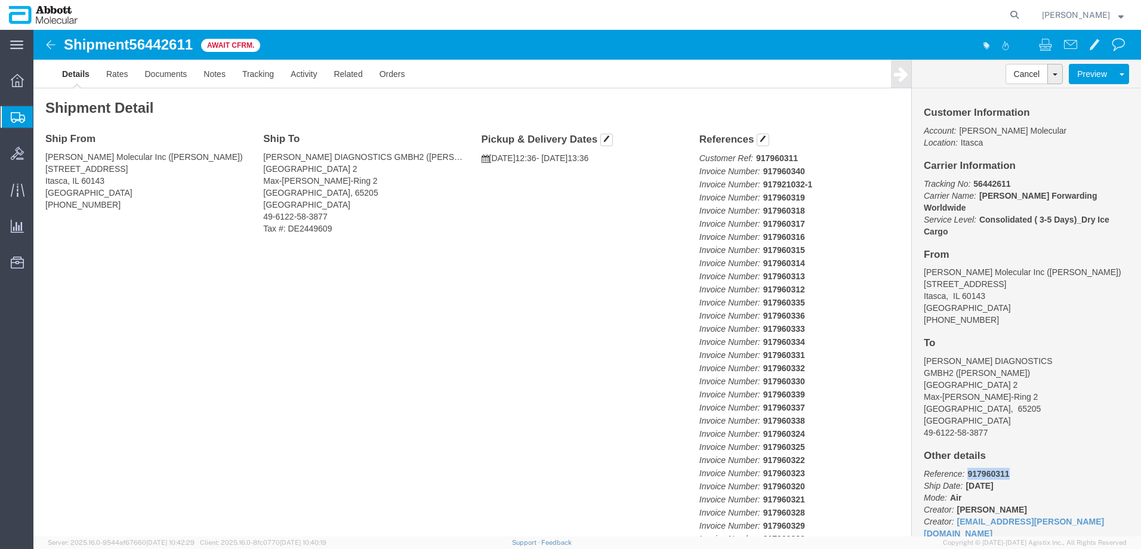
copy b "917960311"
